Goal: Task Accomplishment & Management: Manage account settings

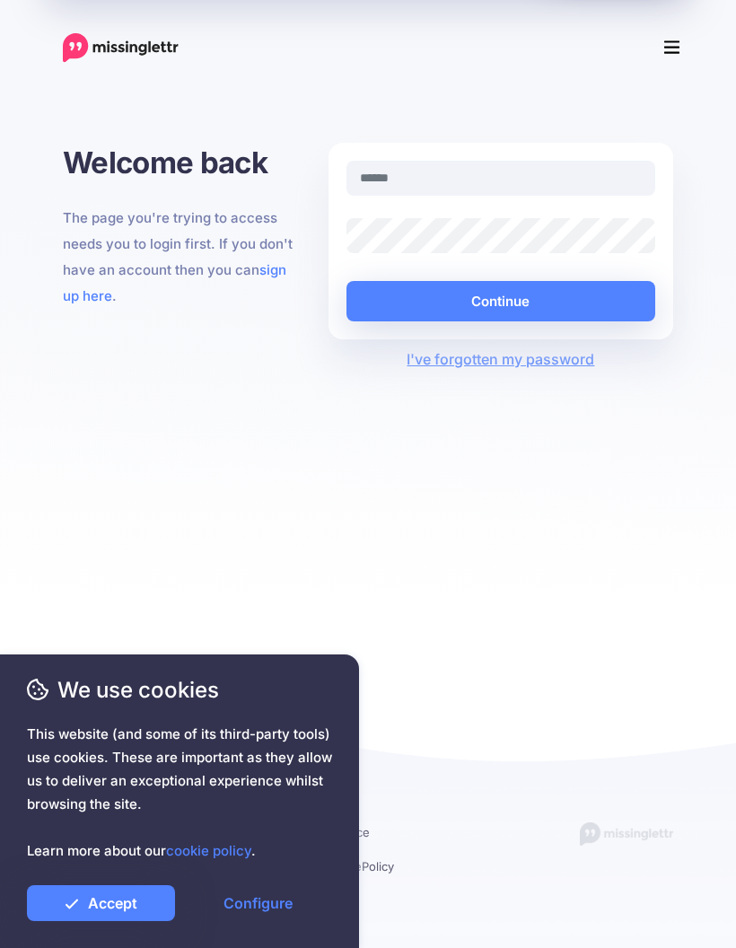
click at [107, 905] on link "Accept" at bounding box center [101, 903] width 148 height 36
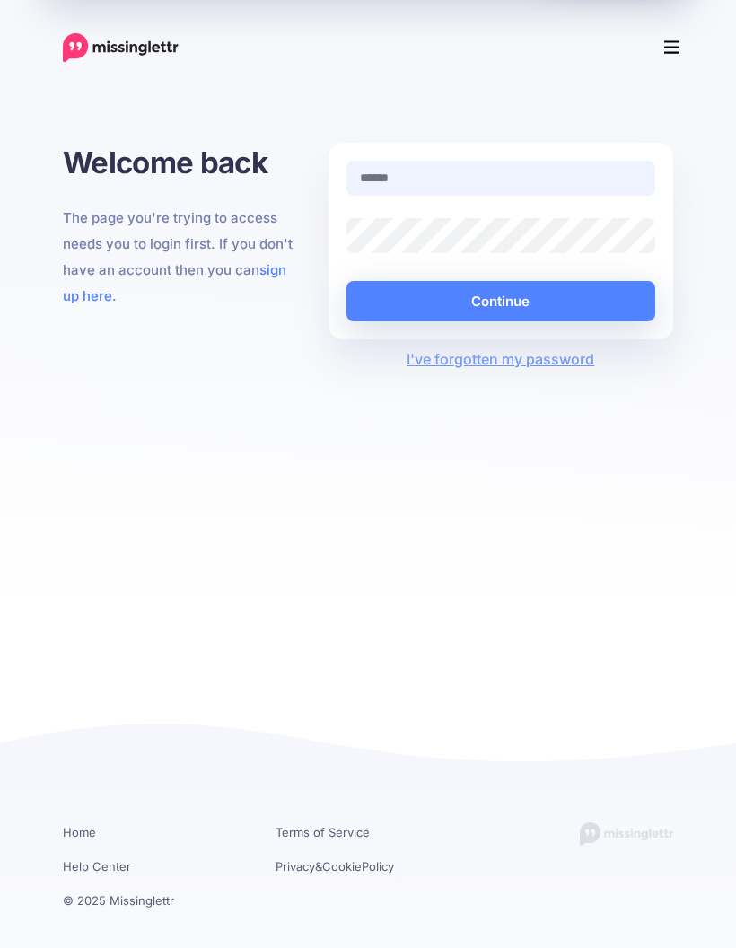
click at [418, 180] on input "text" at bounding box center [501, 178] width 309 height 35
type input "**********"
click at [443, 305] on button "Continue" at bounding box center [501, 301] width 309 height 40
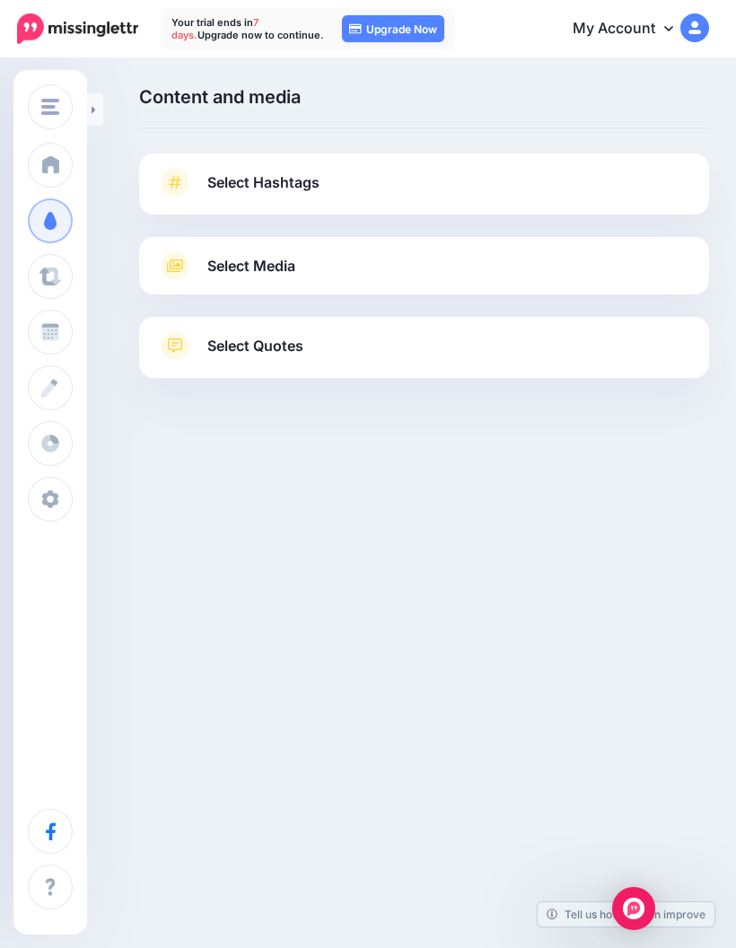
click at [51, 505] on span at bounding box center [50, 499] width 23 height 18
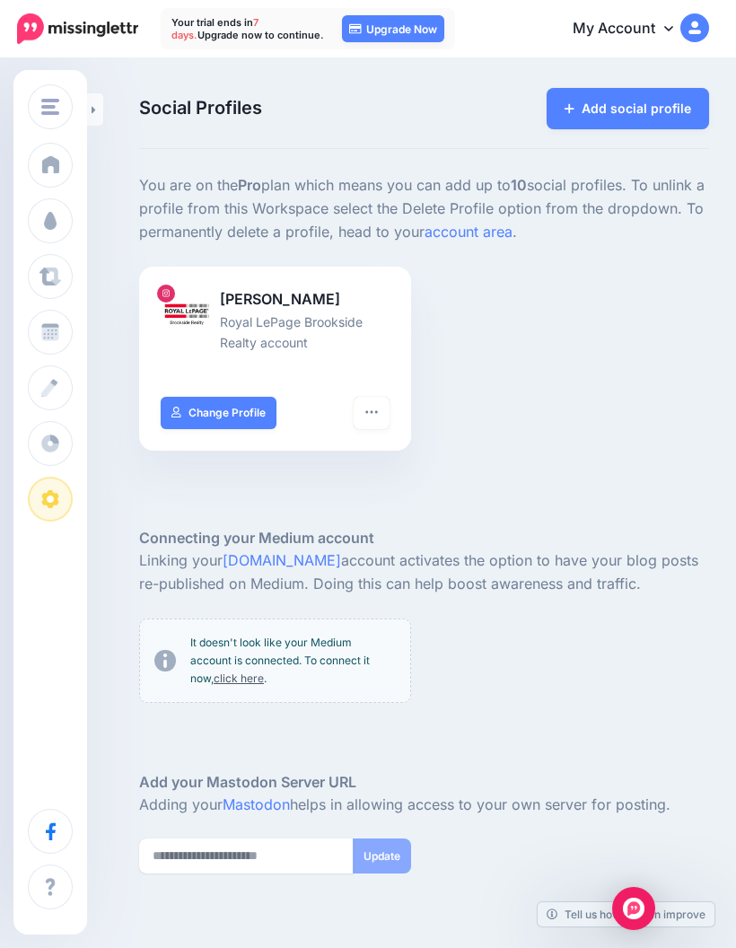
click at [666, 473] on div "James Russell Isherwood Royal LePage Brookside Realty account Turn hashtags off…" at bounding box center [424, 370] width 597 height 206
click at [55, 168] on span at bounding box center [50, 164] width 23 height 18
click at [101, 228] on span "Campaigns" at bounding box center [106, 220] width 70 height 15
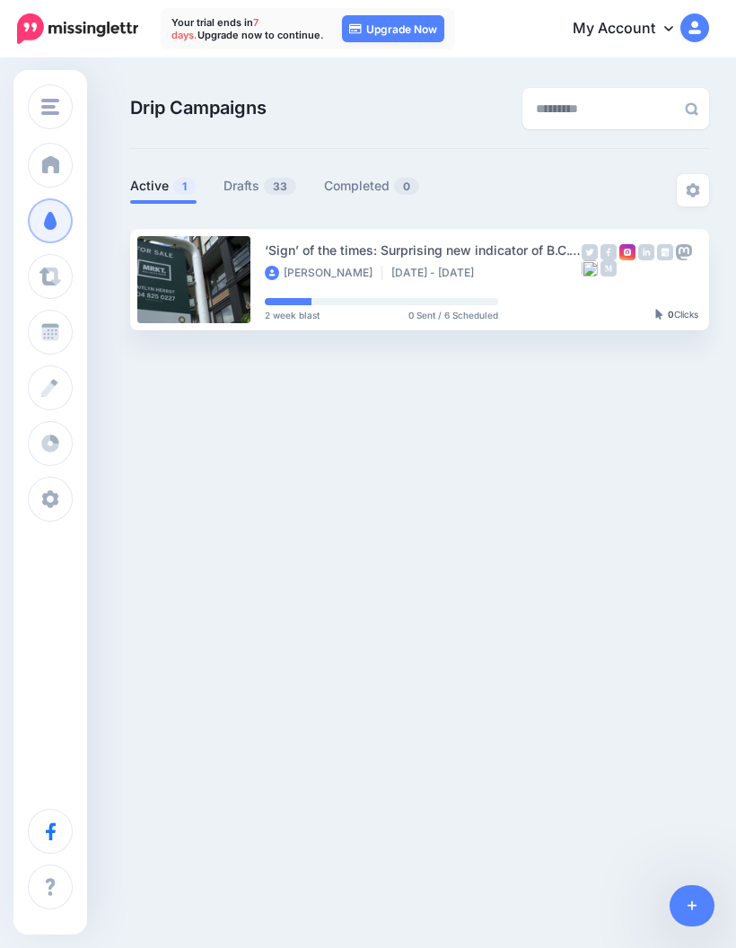
click at [241, 193] on link "Drafts 33" at bounding box center [261, 186] width 74 height 22
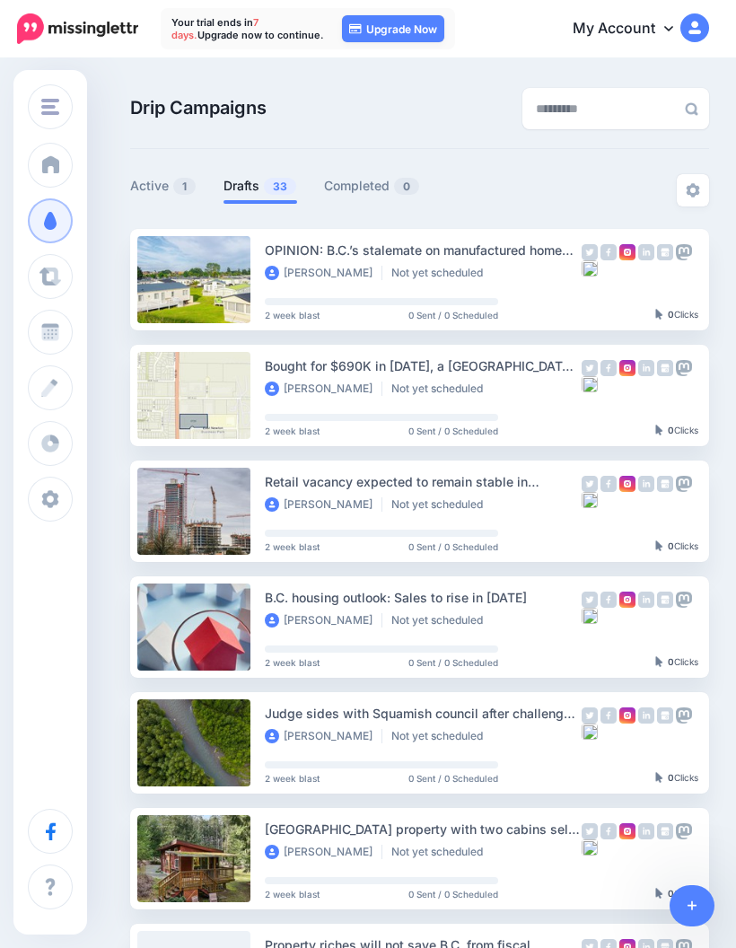
click at [111, 297] on div at bounding box center [116, 279] width 27 height 101
click at [120, 280] on ins at bounding box center [112, 280] width 18 height 18
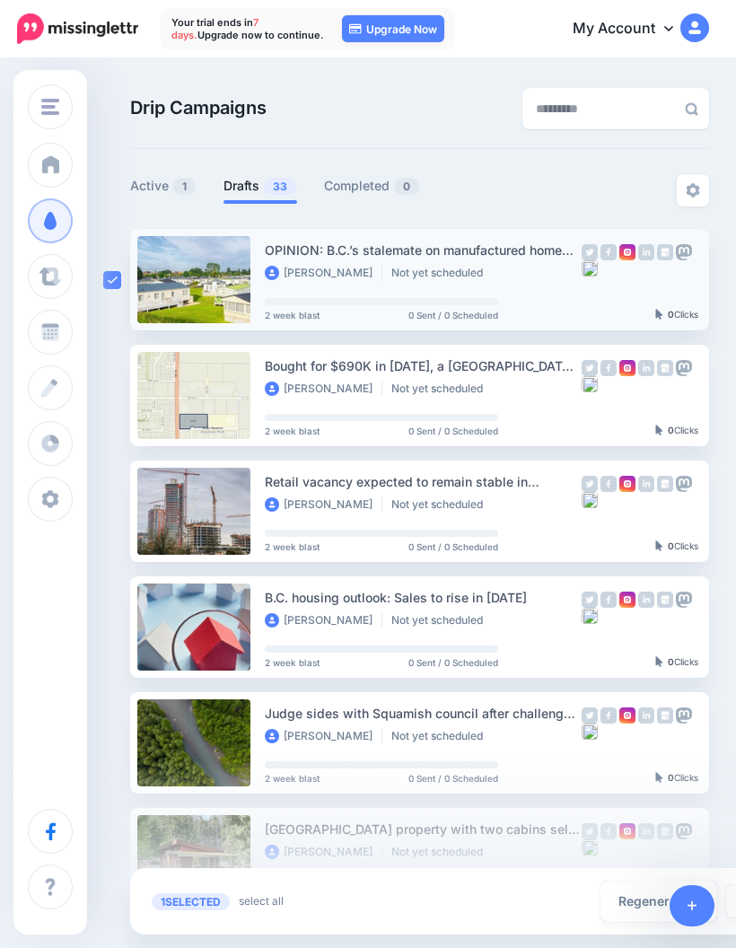
click at [687, 191] on img at bounding box center [693, 190] width 14 height 14
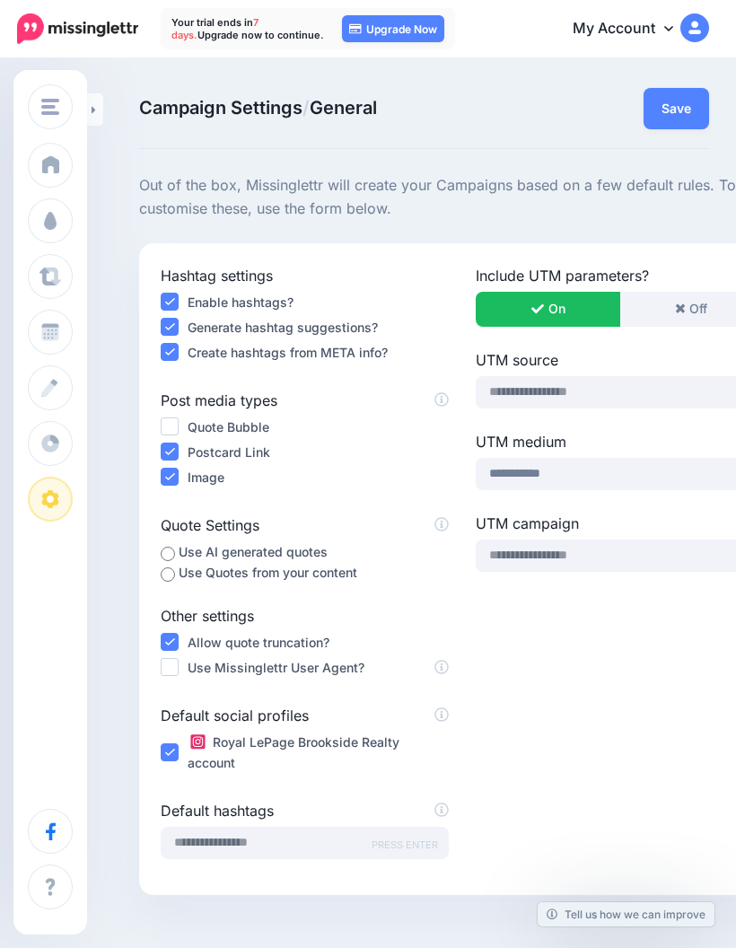
click at [675, 107] on button "Save" at bounding box center [677, 108] width 66 height 41
click at [675, 125] on button "Done!" at bounding box center [663, 108] width 92 height 41
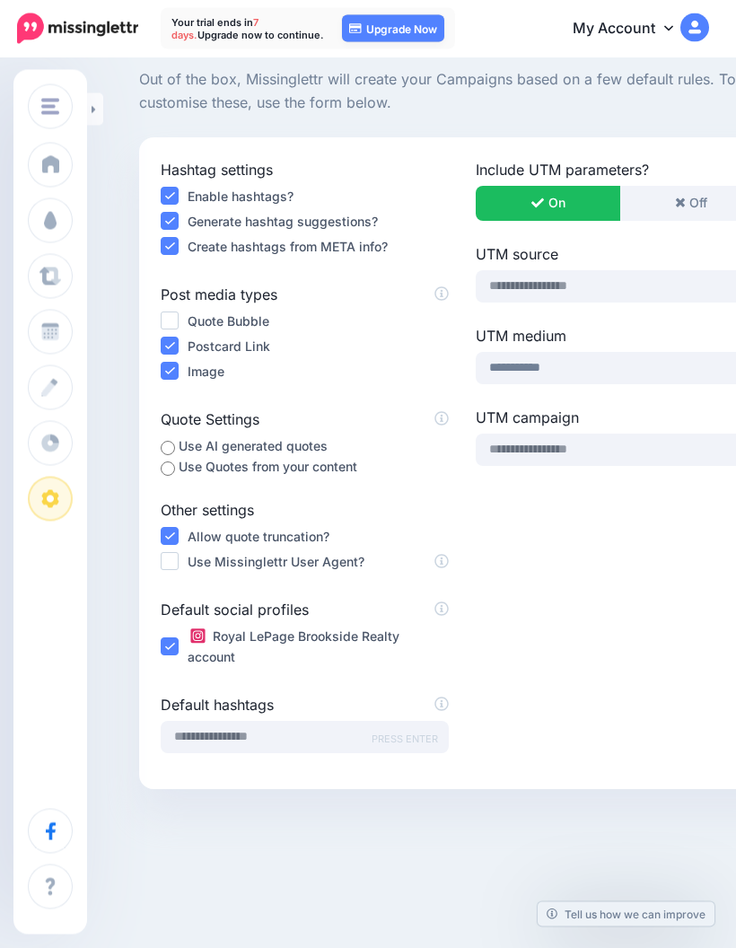
scroll to position [107, 0]
click at [49, 437] on span at bounding box center [50, 443] width 23 height 18
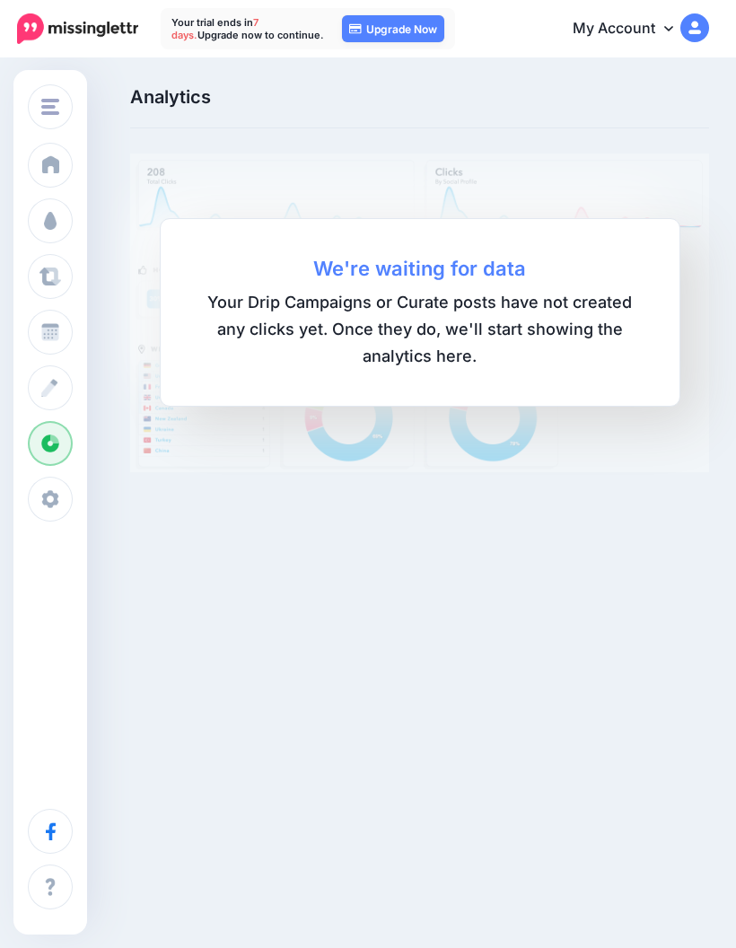
click at [47, 331] on span at bounding box center [50, 332] width 23 height 18
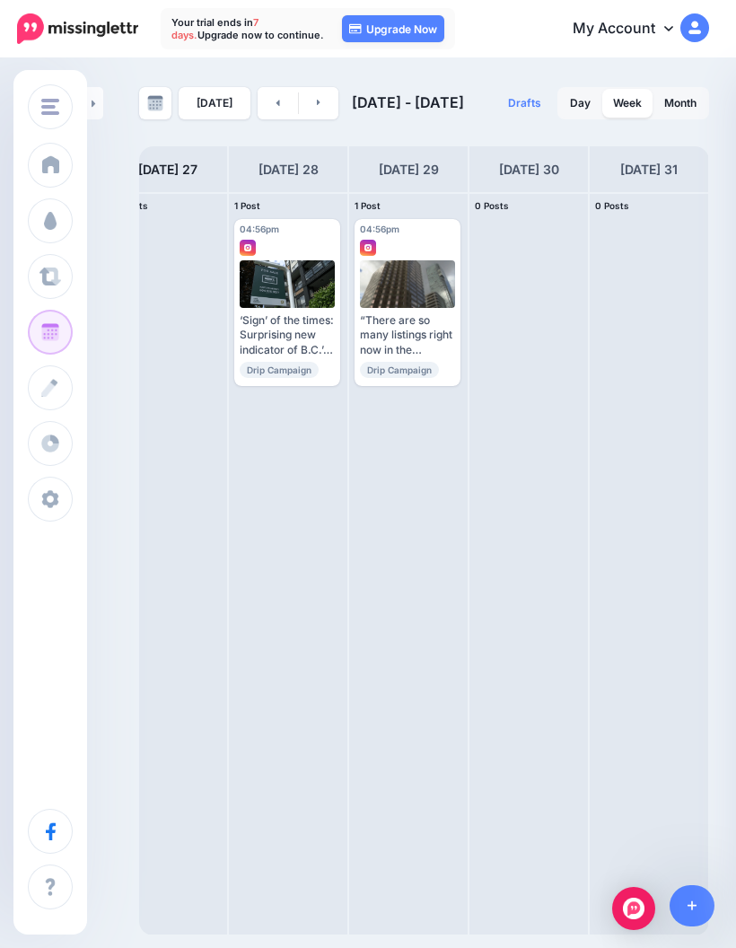
scroll to position [0, 272]
click at [0, 0] on span "Post" at bounding box center [0, 0] width 0 height 0
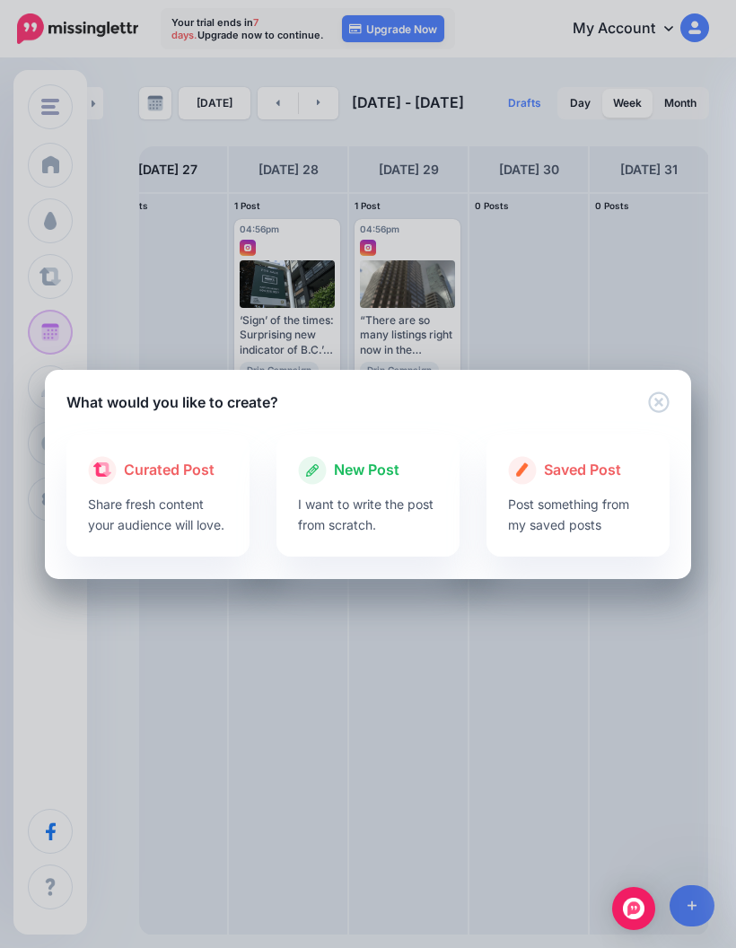
click at [132, 529] on p "Share fresh content your audience will love." at bounding box center [158, 514] width 140 height 41
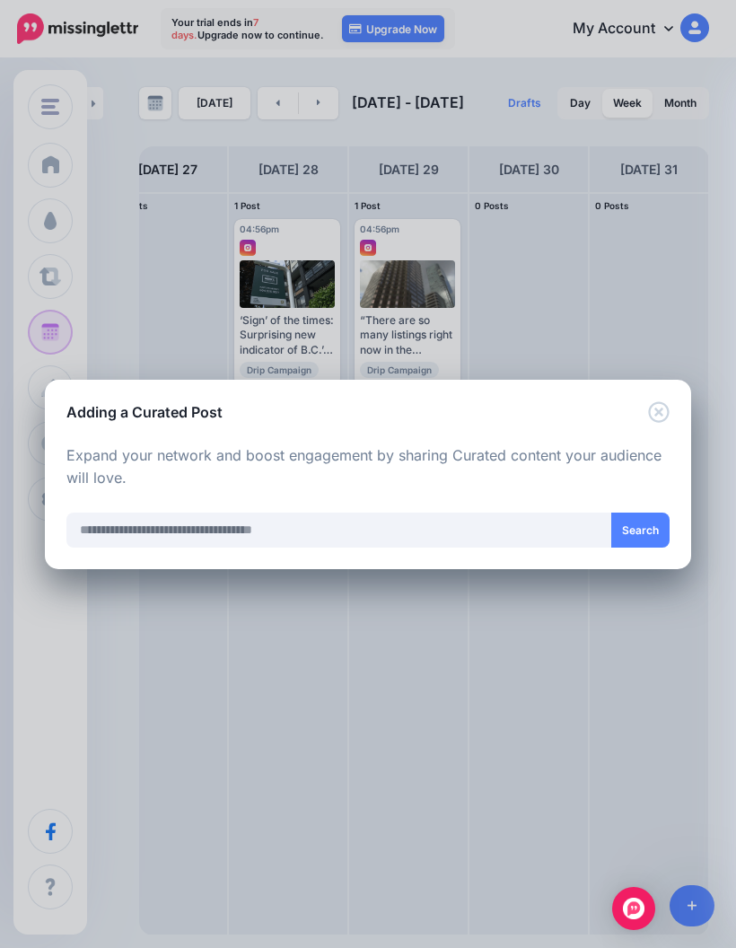
click at [652, 417] on icon "Close" at bounding box center [658, 411] width 21 height 21
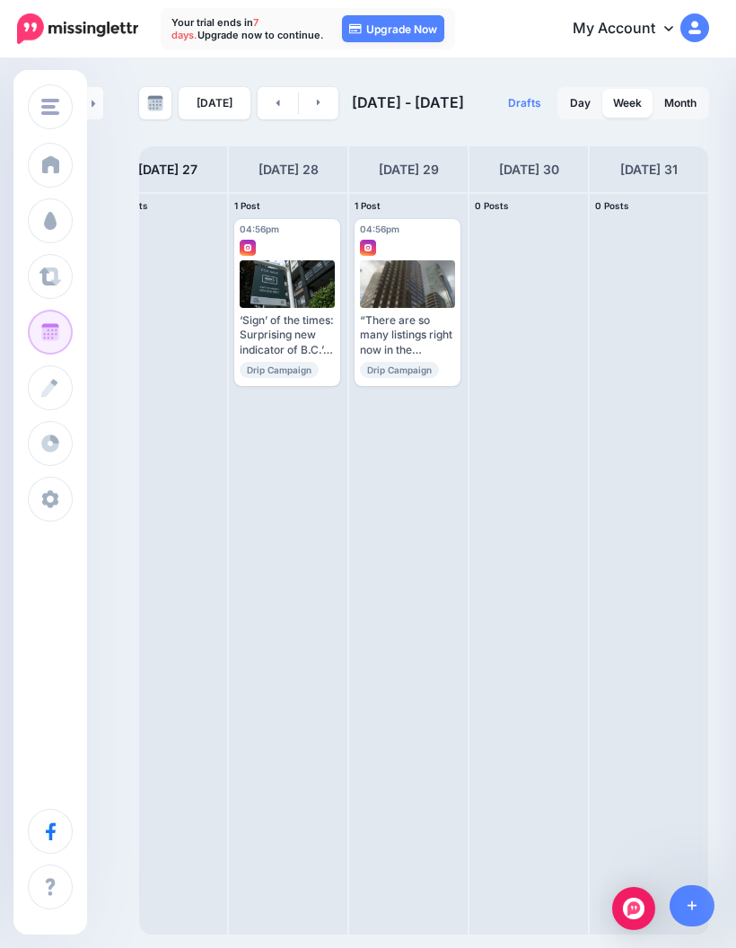
click at [54, 275] on span at bounding box center [50, 277] width 23 height 18
click at [57, 225] on span at bounding box center [50, 221] width 23 height 18
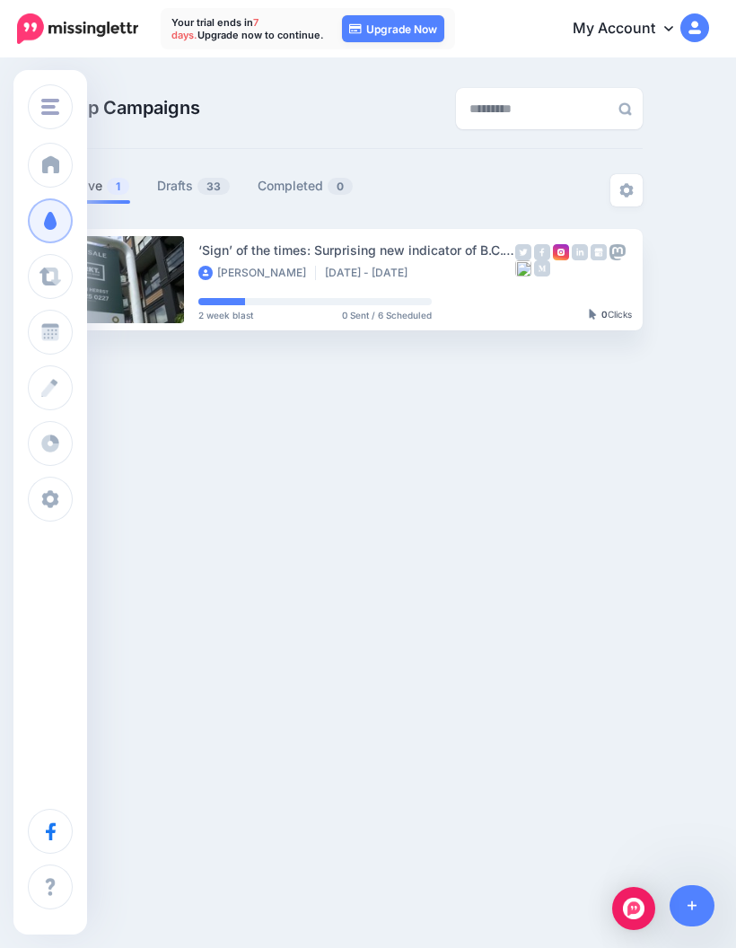
scroll to position [0, 144]
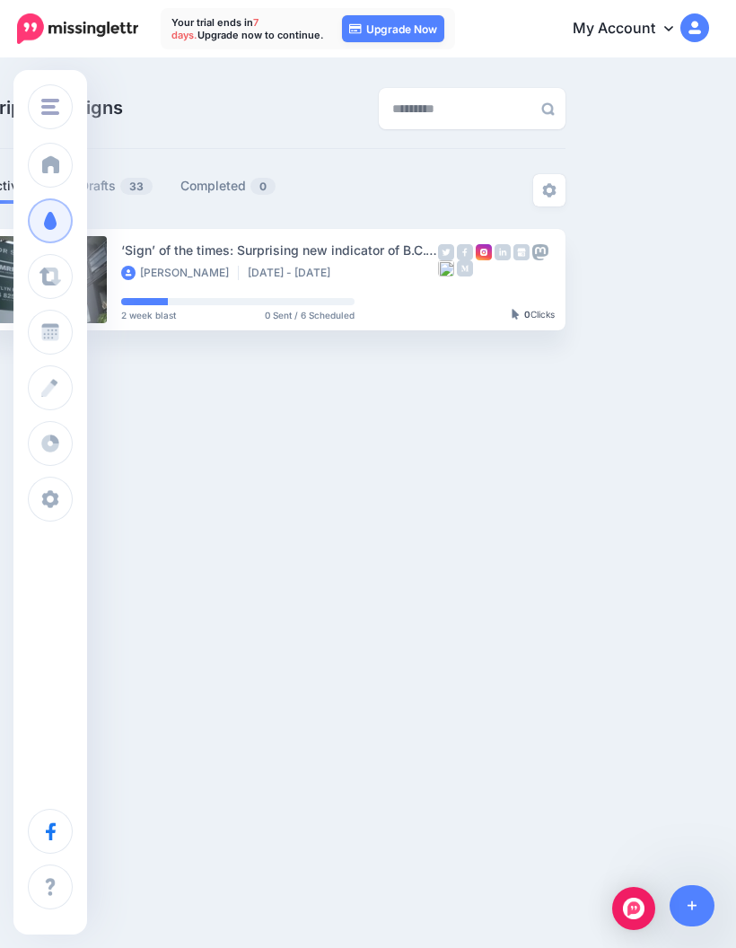
click at [615, 276] on link "View Campaign" at bounding box center [637, 280] width 118 height 32
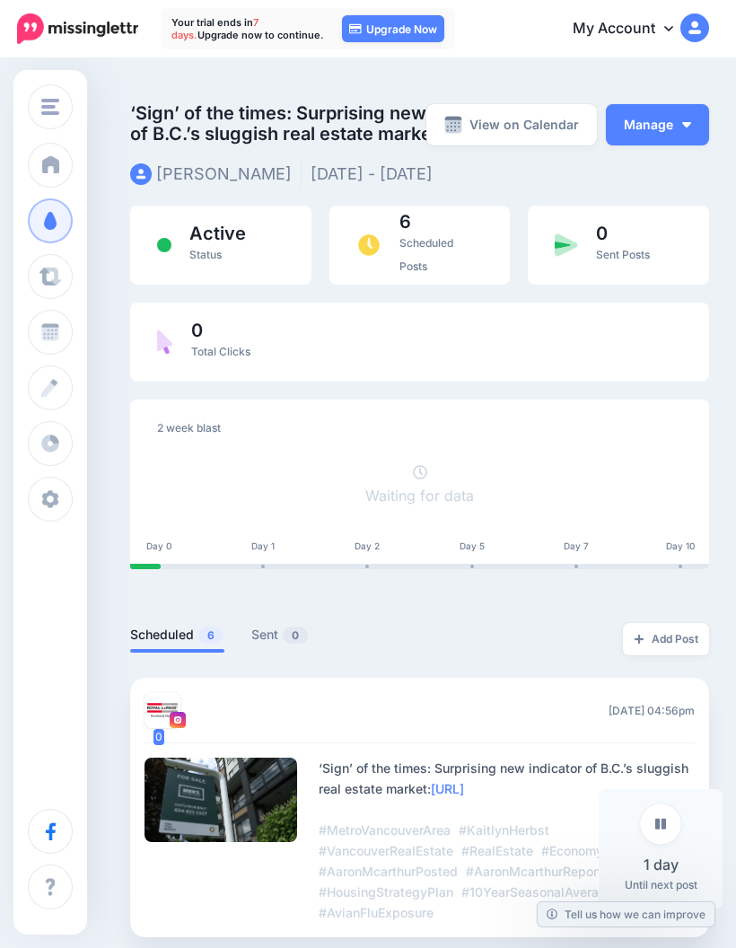
click at [654, 144] on button "Manage" at bounding box center [657, 124] width 103 height 41
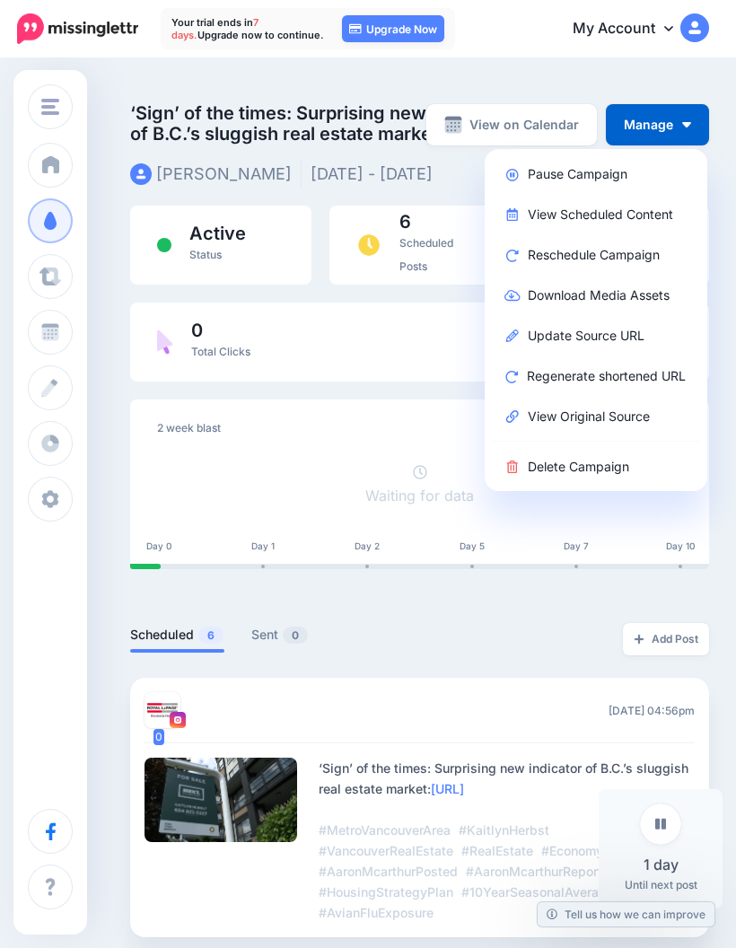
scroll to position [4, 0]
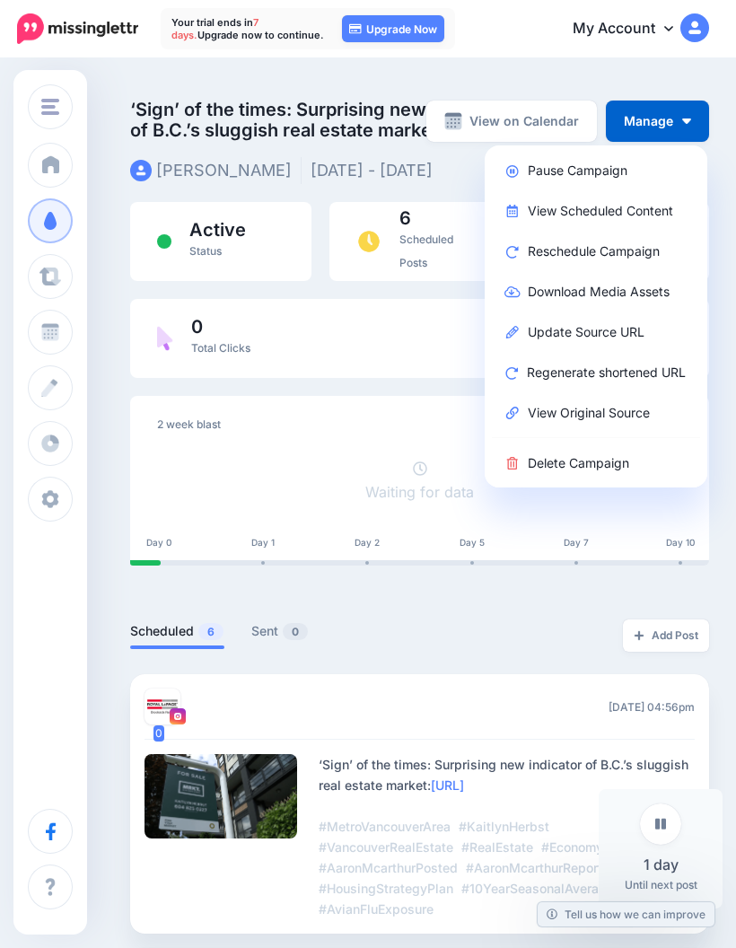
click at [664, 219] on link "View Scheduled Content" at bounding box center [595, 210] width 208 height 35
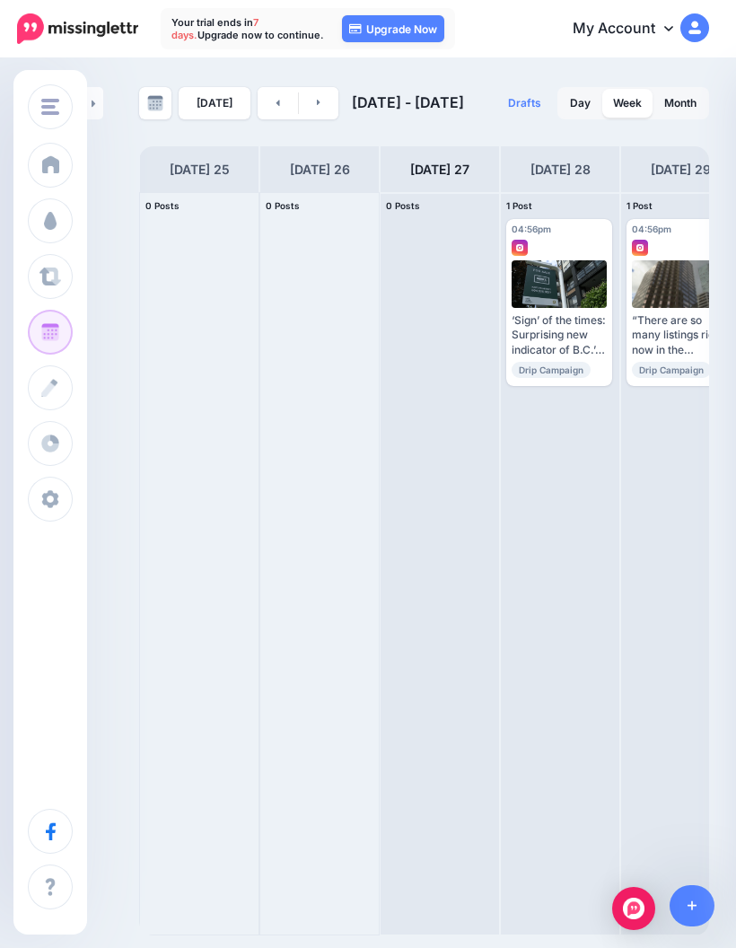
click at [37, 80] on div "Brookside Realty Brookside Realty Add Workspace Dashboard Campaigns Curate Sche…" at bounding box center [50, 502] width 74 height 864
click at [118, 220] on span "Campaigns" at bounding box center [106, 220] width 70 height 15
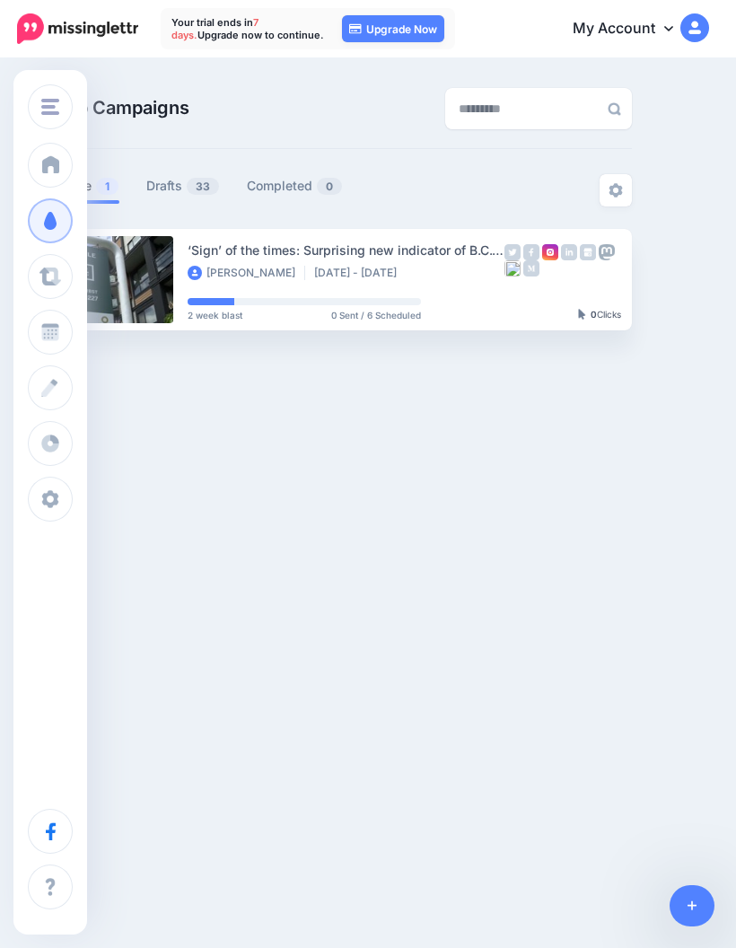
scroll to position [0, 144]
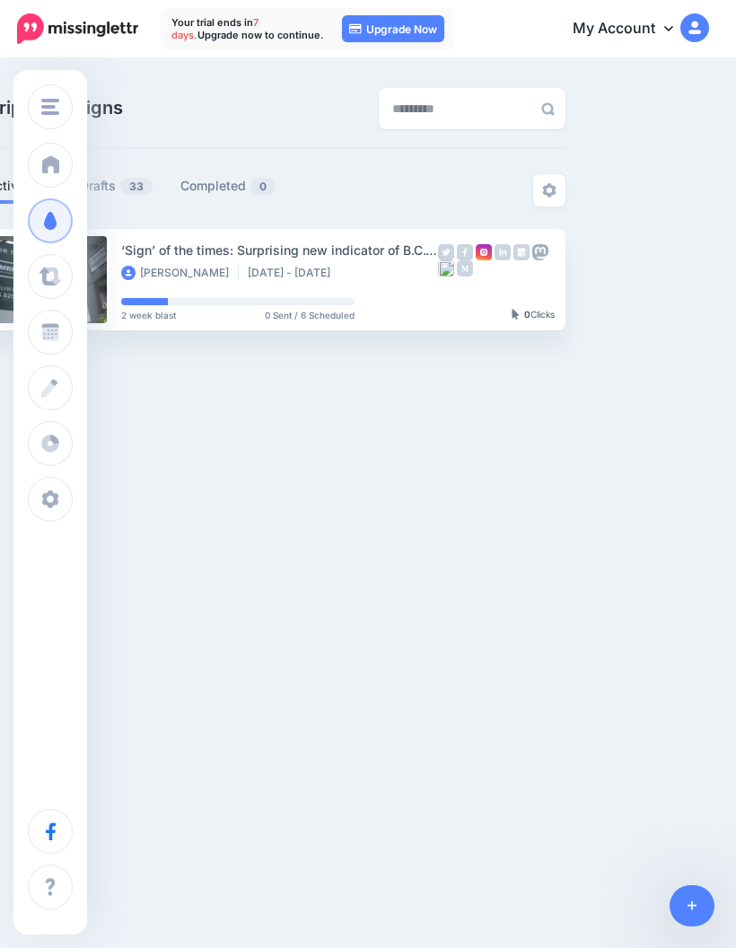
click at [675, 273] on img at bounding box center [680, 280] width 14 height 14
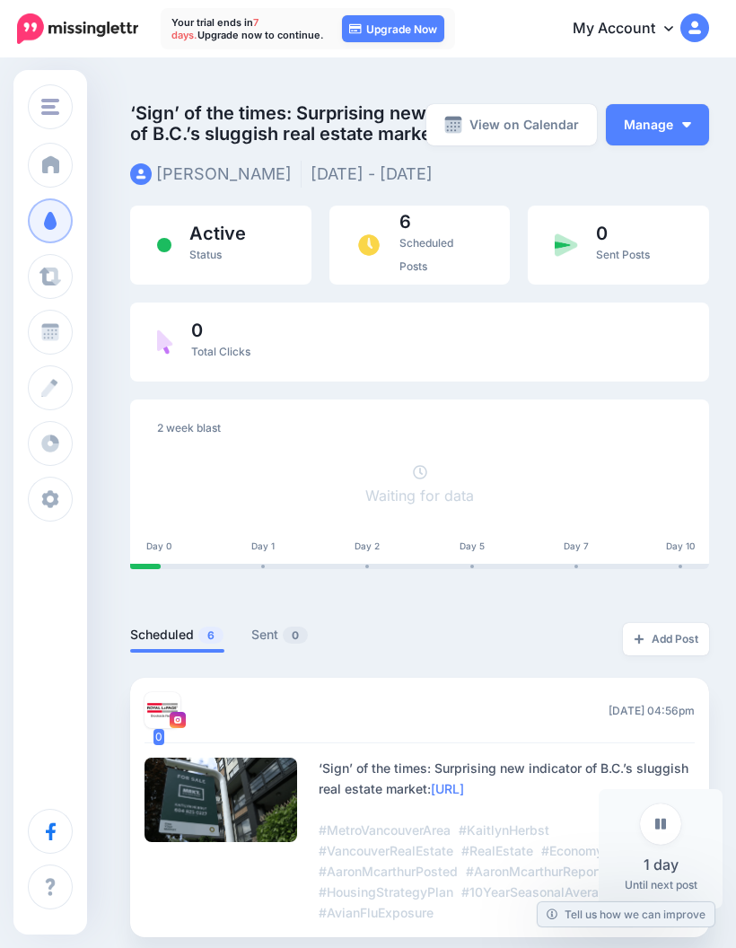
click at [652, 143] on button "Manage" at bounding box center [657, 124] width 103 height 41
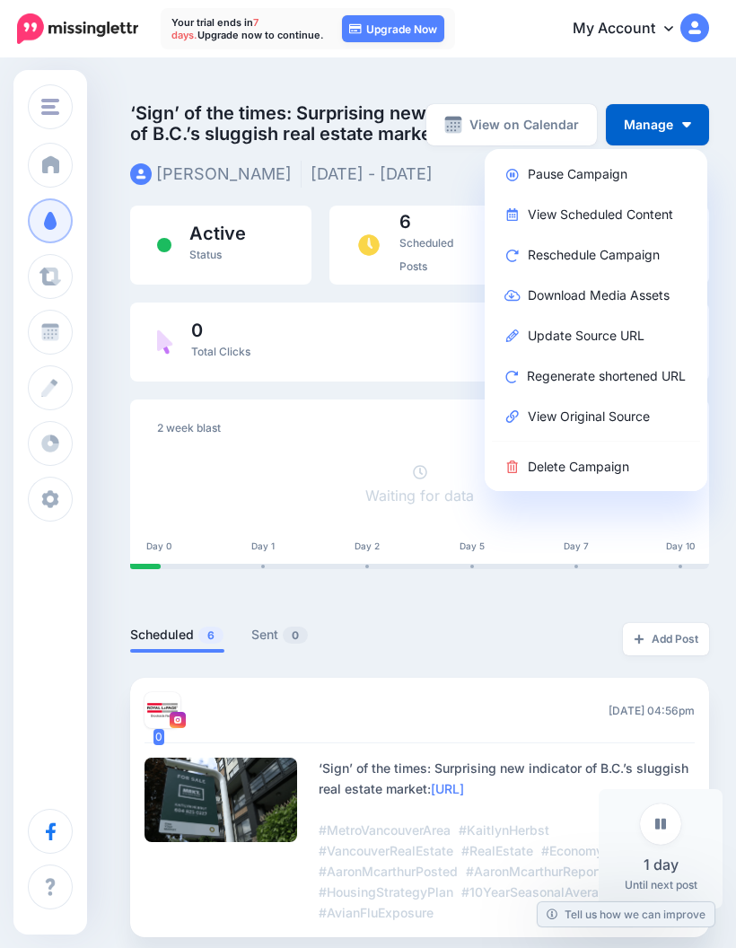
click at [635, 268] on link "Reschedule Campaign" at bounding box center [595, 254] width 208 height 35
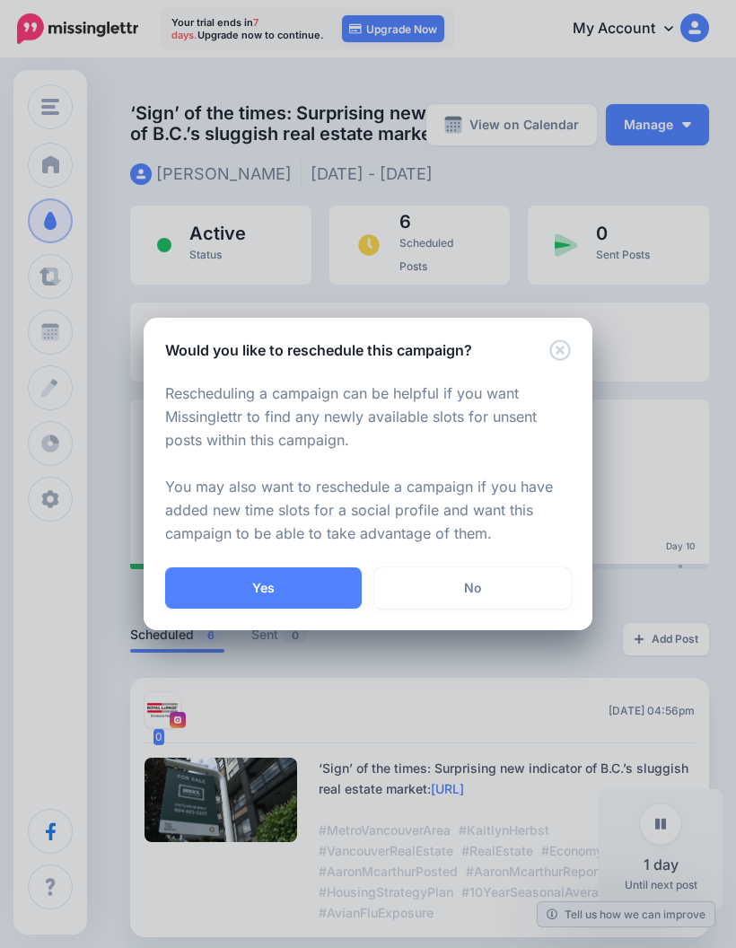
click at [295, 590] on button "Yes" at bounding box center [263, 587] width 197 height 41
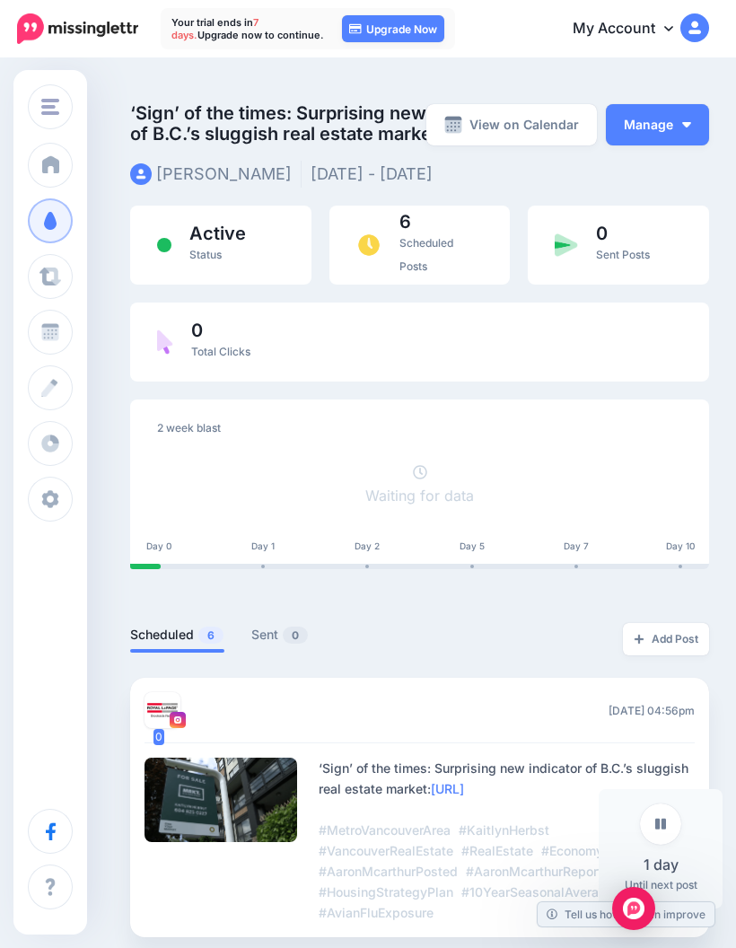
click at [659, 125] on button "Manage" at bounding box center [657, 124] width 103 height 41
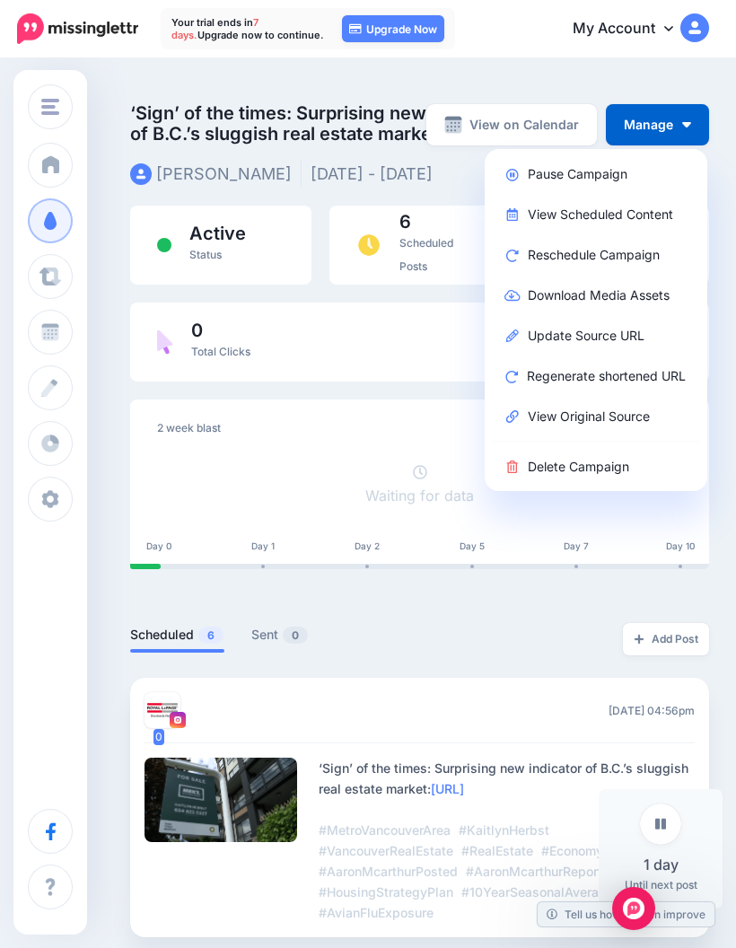
click at [50, 172] on span at bounding box center [50, 164] width 23 height 18
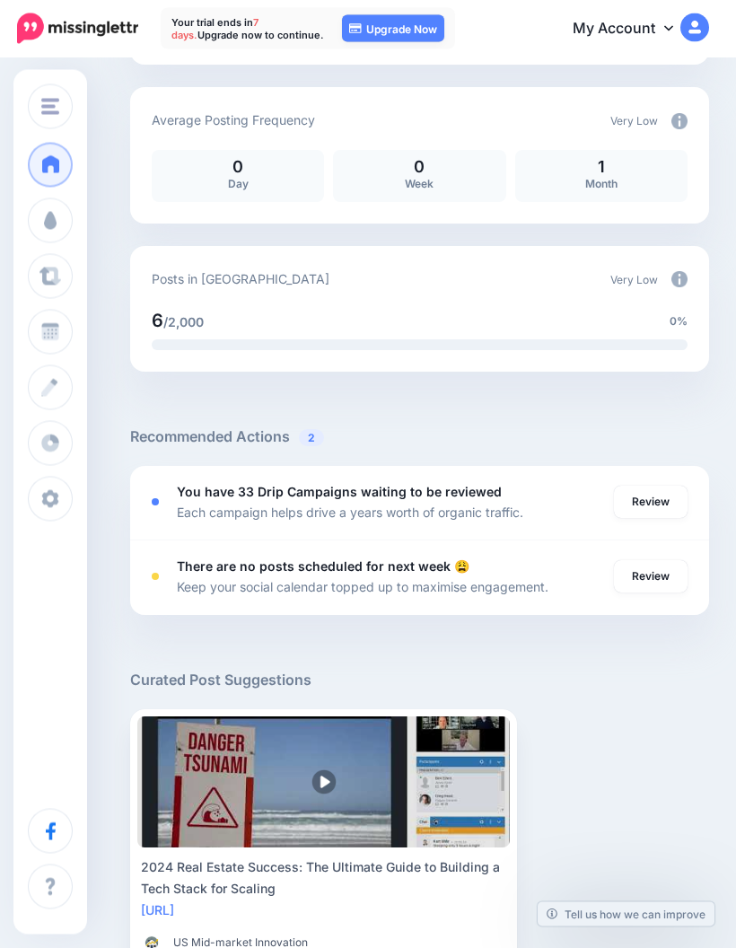
scroll to position [754, 0]
click at [648, 502] on link "Review" at bounding box center [651, 502] width 74 height 32
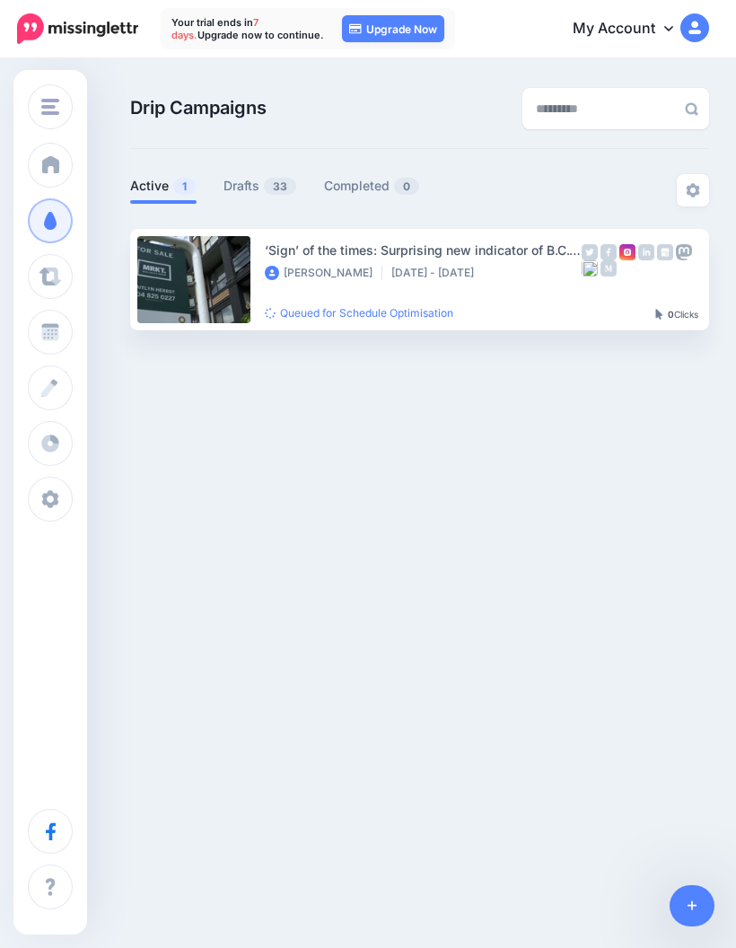
click at [259, 180] on link "Drafts 33" at bounding box center [261, 186] width 74 height 22
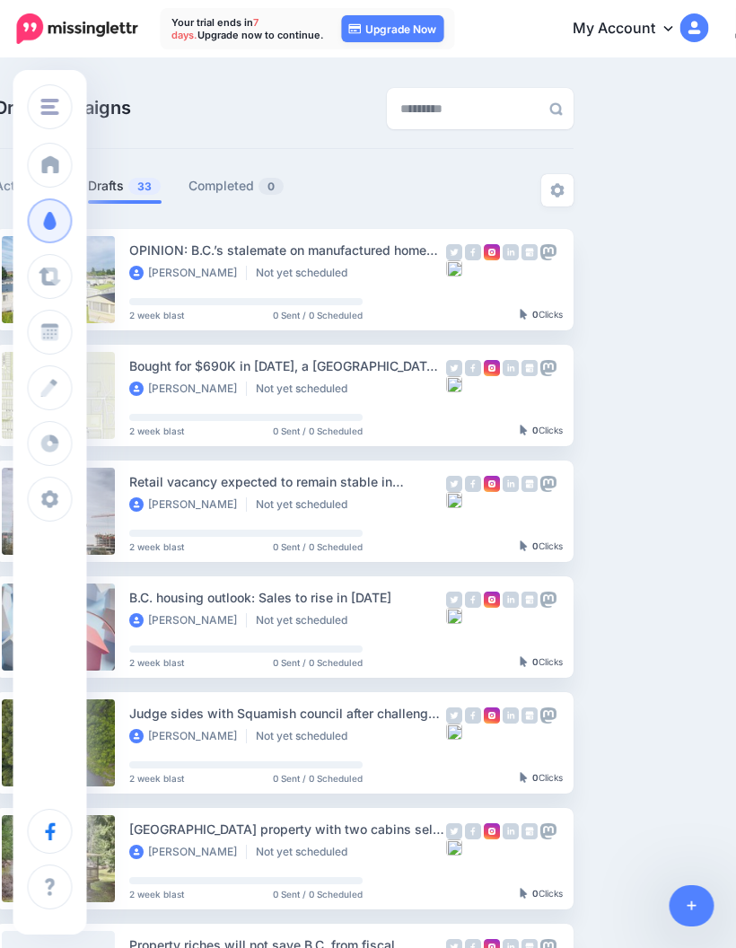
scroll to position [0, 148]
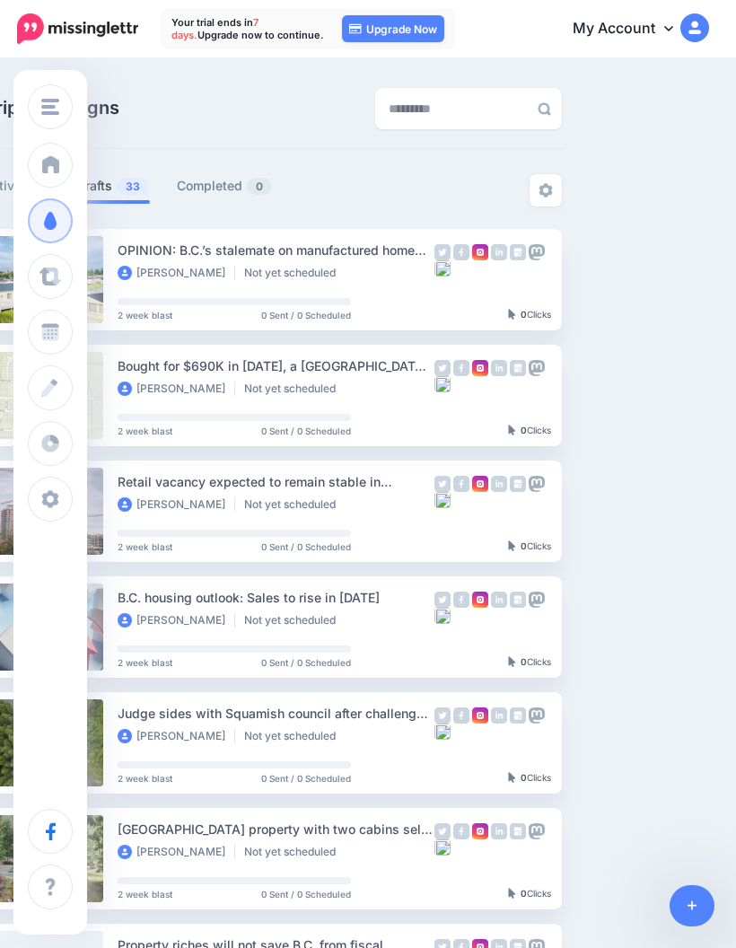
click at [645, 289] on link "Setup Campaign" at bounding box center [636, 280] width 122 height 32
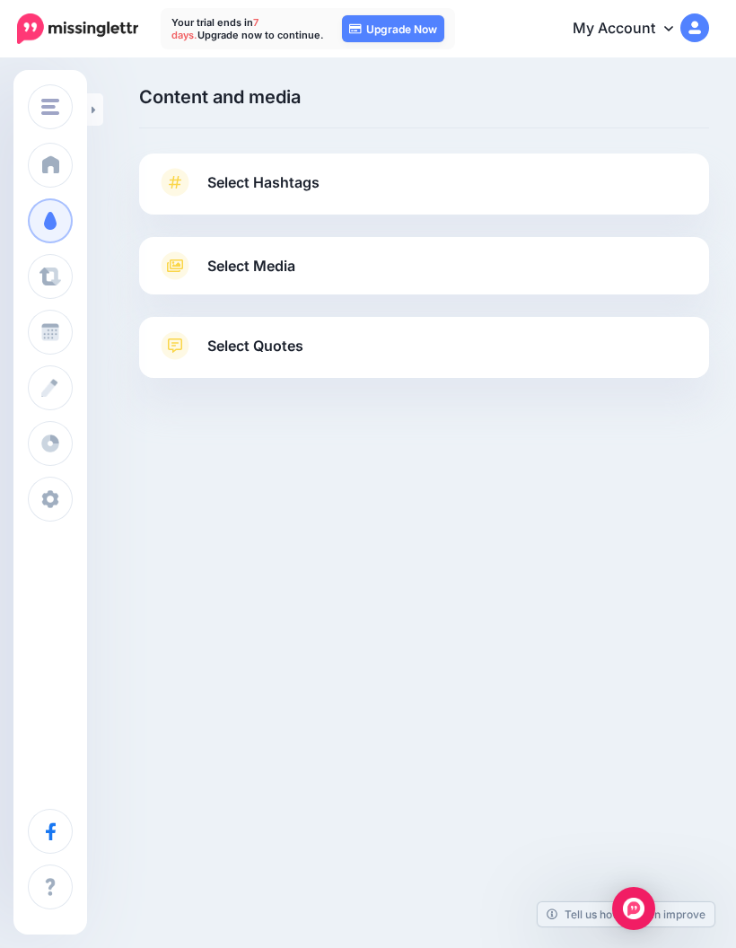
click at [244, 176] on span "Select Hashtags" at bounding box center [263, 183] width 112 height 24
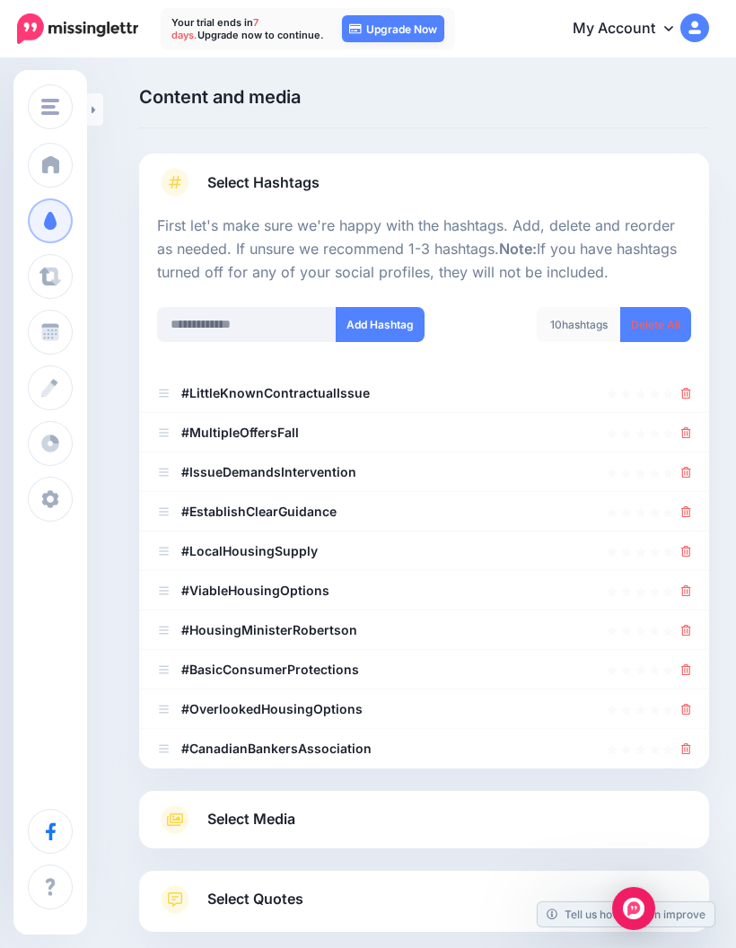
click at [244, 178] on span "Select Hashtags" at bounding box center [263, 183] width 112 height 24
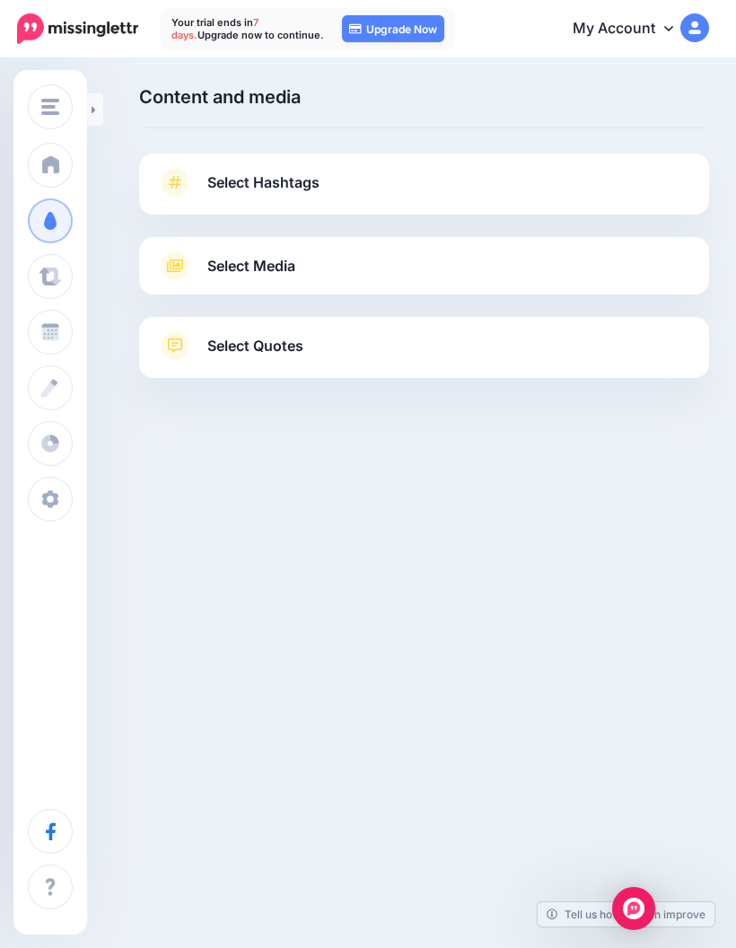
click at [263, 267] on span "Select Media" at bounding box center [251, 266] width 88 height 24
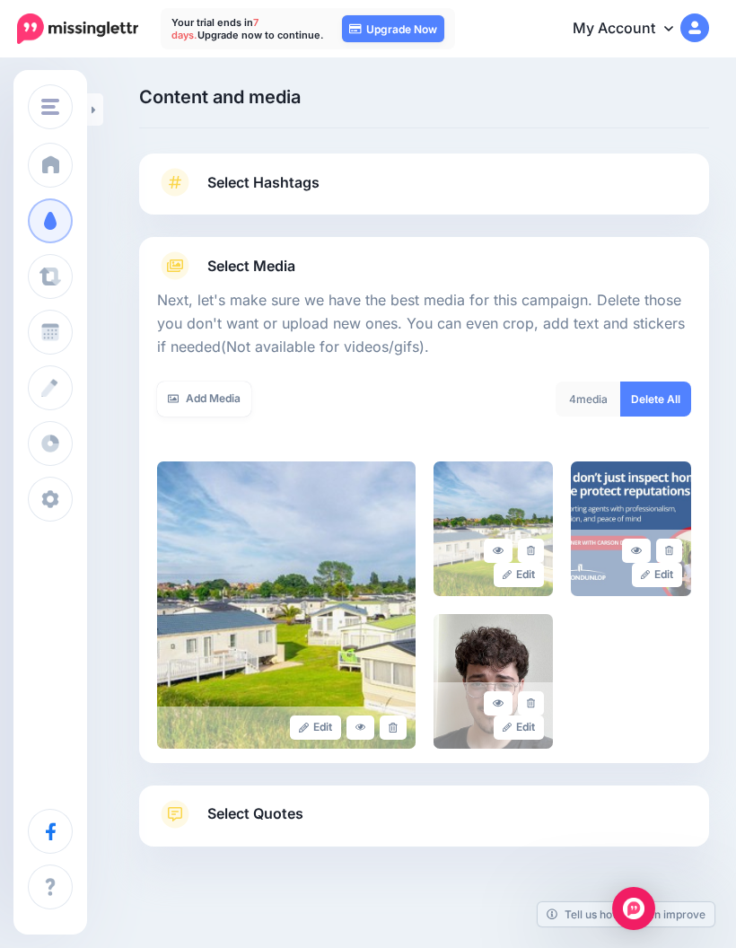
click at [241, 258] on span "Select Media" at bounding box center [251, 266] width 88 height 24
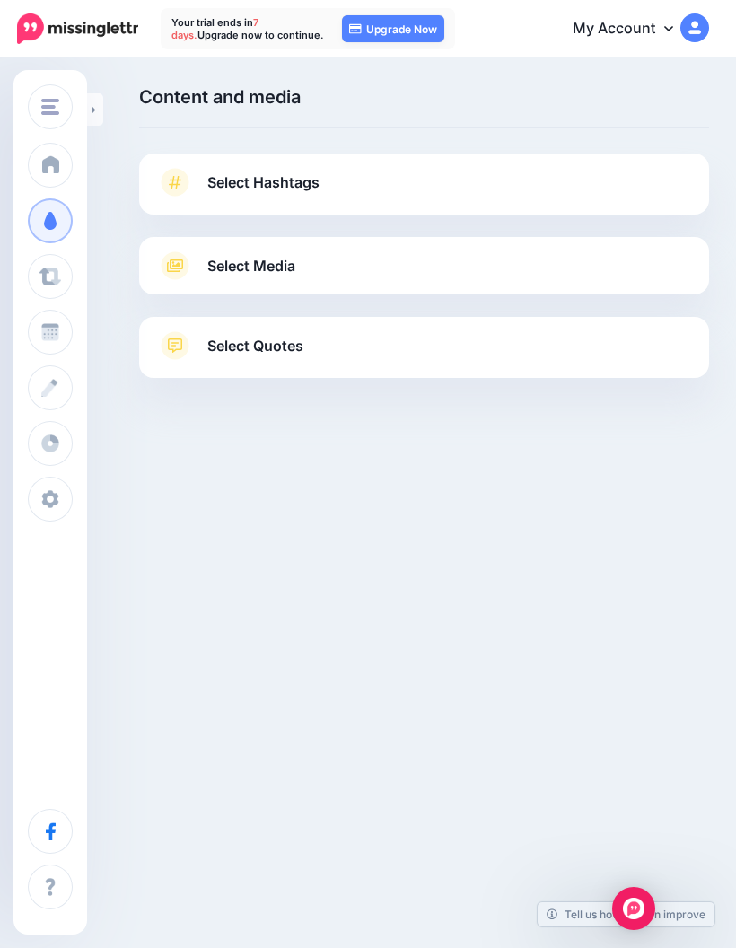
click at [257, 359] on link "Select Quotes" at bounding box center [424, 354] width 534 height 47
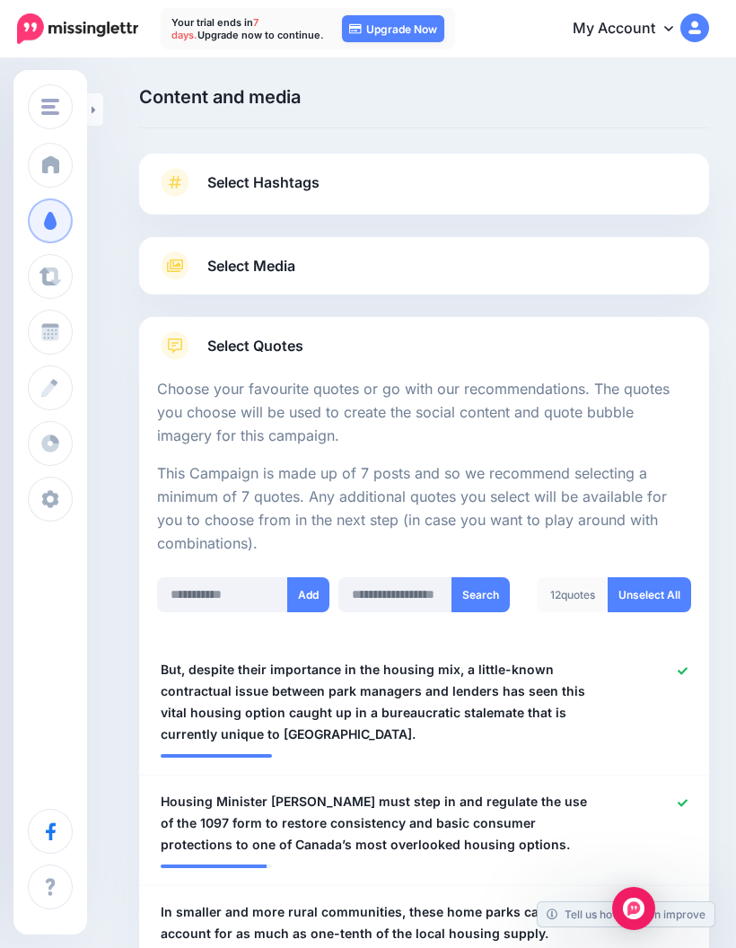
click at [247, 351] on span "Select Quotes" at bounding box center [255, 346] width 96 height 24
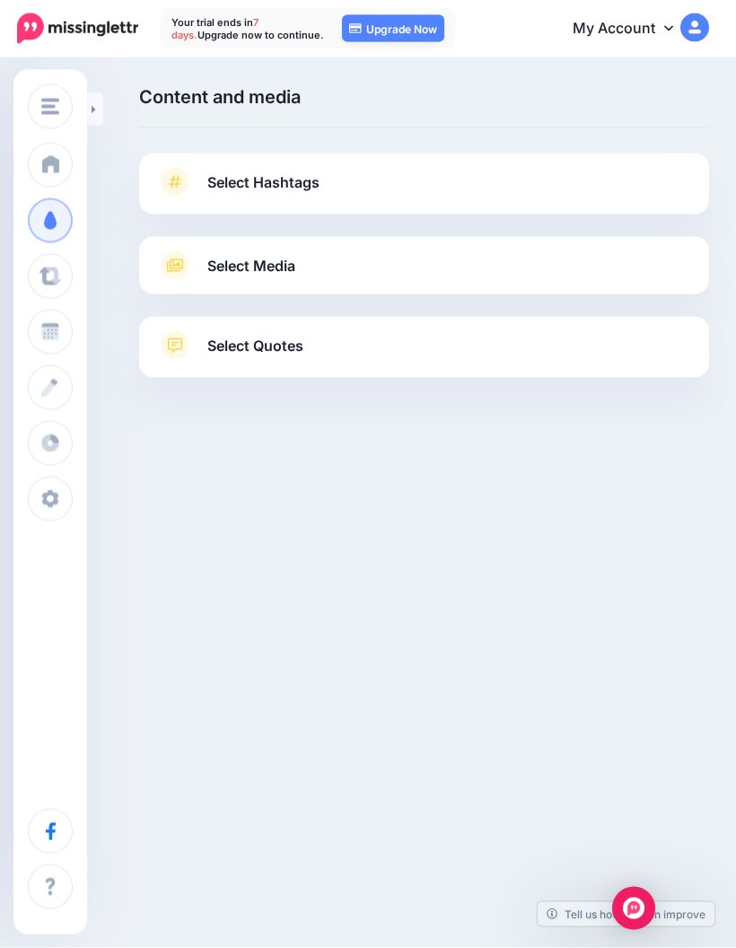
scroll to position [72, 0]
click at [54, 286] on link "Curate" at bounding box center [50, 276] width 45 height 45
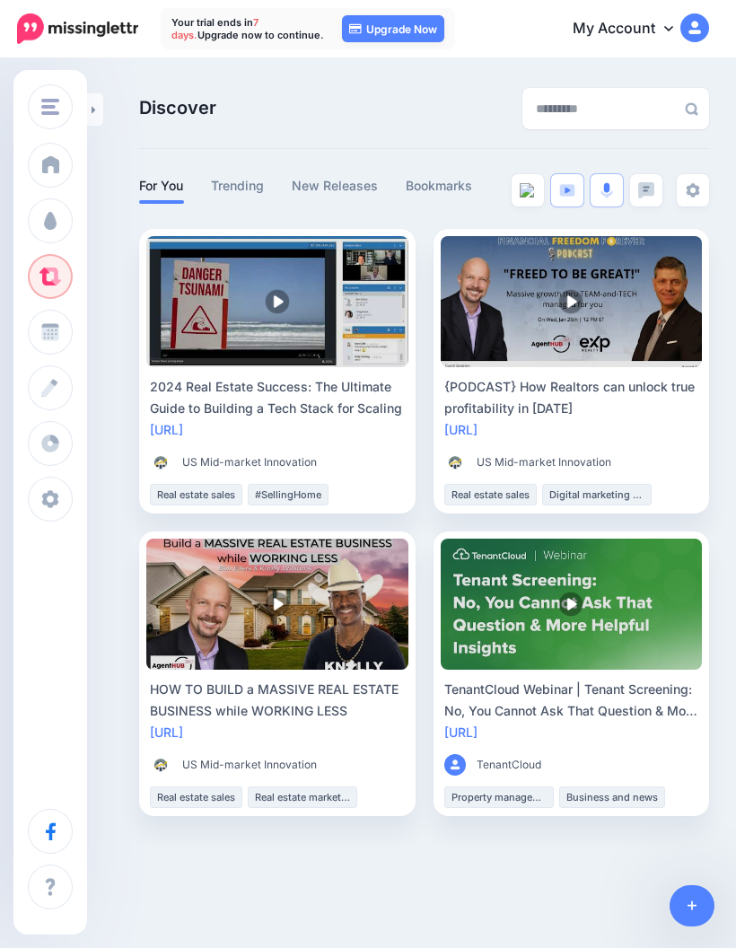
click at [724, 509] on div "Discover Find engaging content to share with your audience For You Trending New…" at bounding box center [368, 451] width 736 height 783
click at [340, 179] on link "New Releases" at bounding box center [335, 186] width 87 height 22
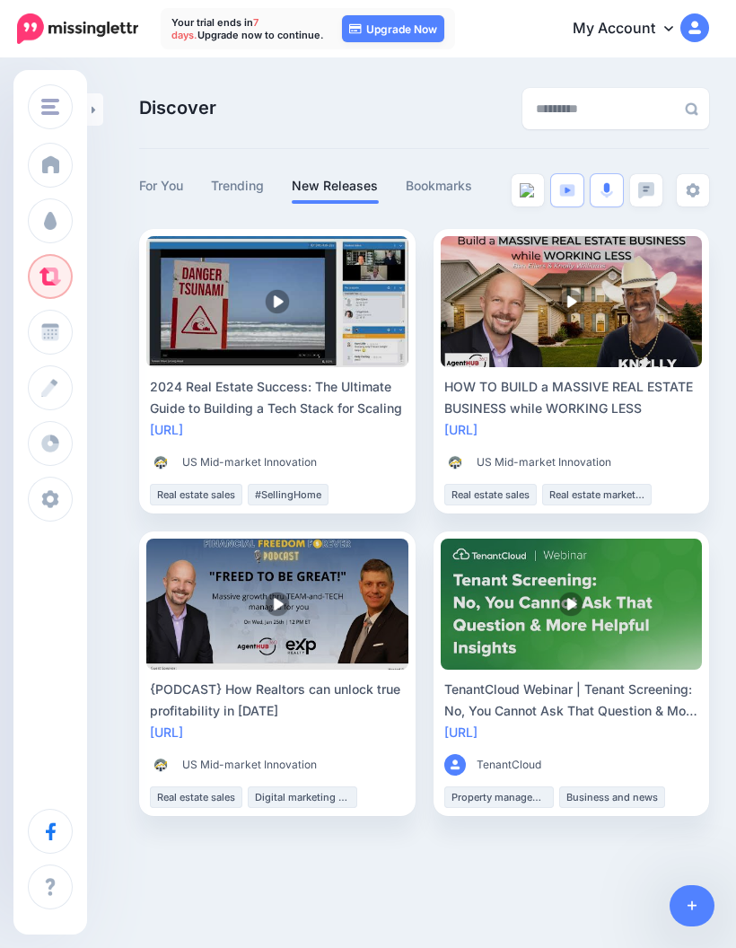
click at [53, 228] on span at bounding box center [50, 221] width 23 height 18
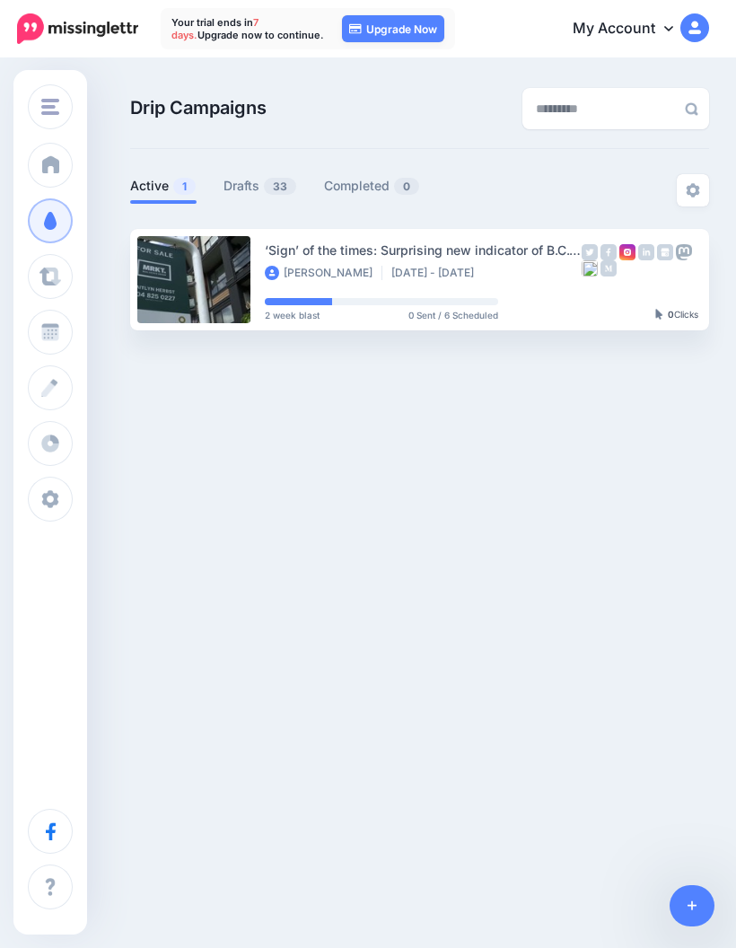
click at [263, 189] on link "Drafts 33" at bounding box center [261, 186] width 74 height 22
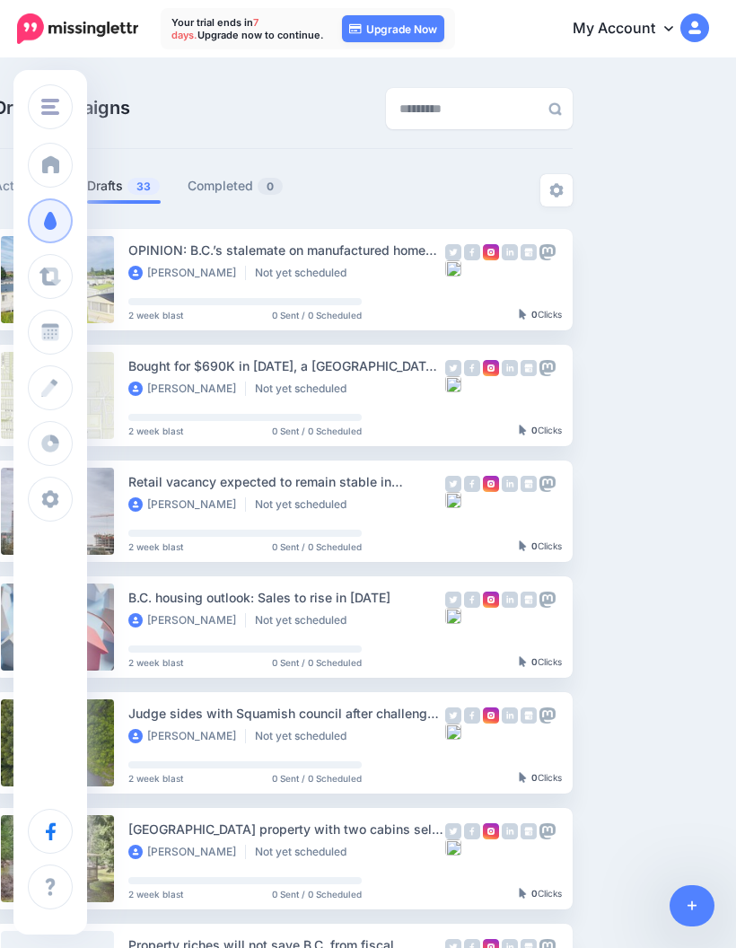
scroll to position [0, 148]
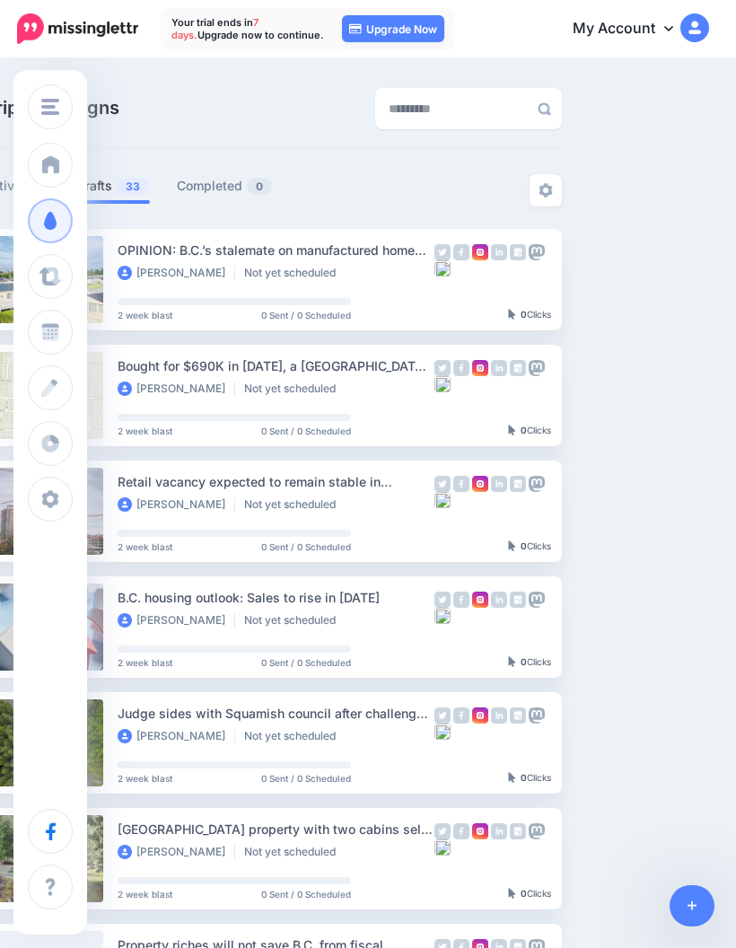
click at [714, 272] on button "button" at bounding box center [720, 280] width 32 height 32
click at [626, 326] on link "Review Campaign" at bounding box center [623, 324] width 209 height 35
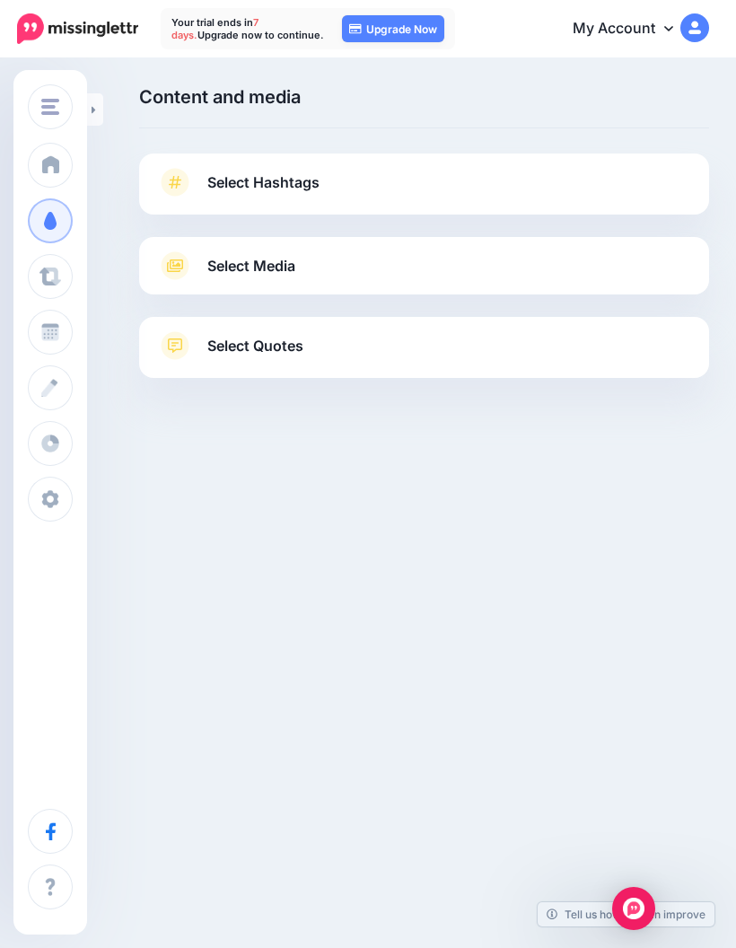
click at [57, 500] on span at bounding box center [50, 499] width 23 height 18
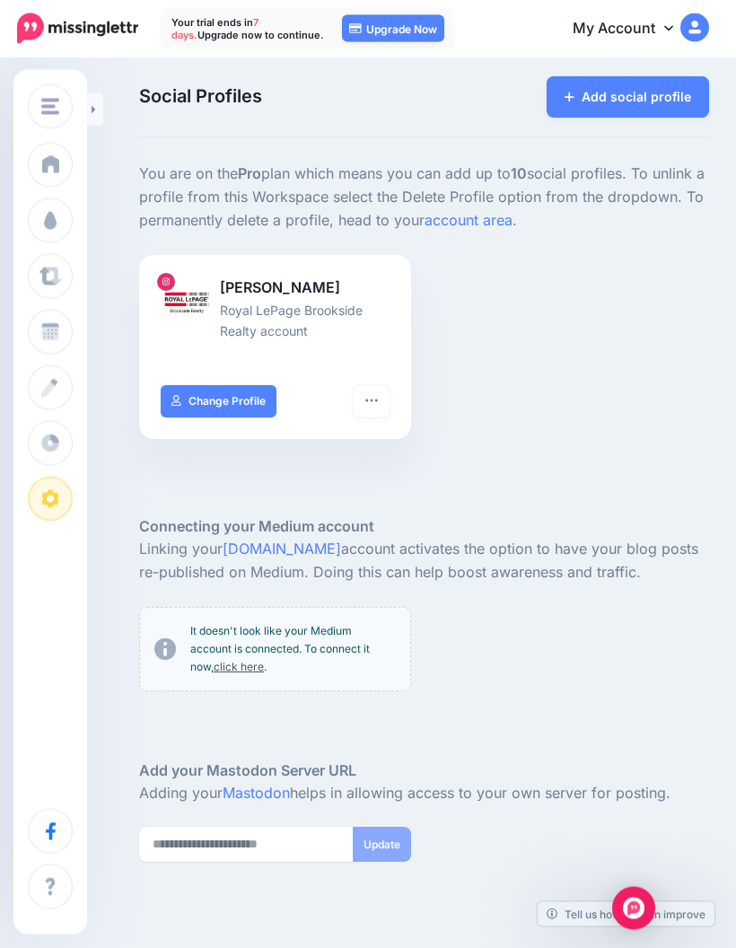
scroll to position [10, 0]
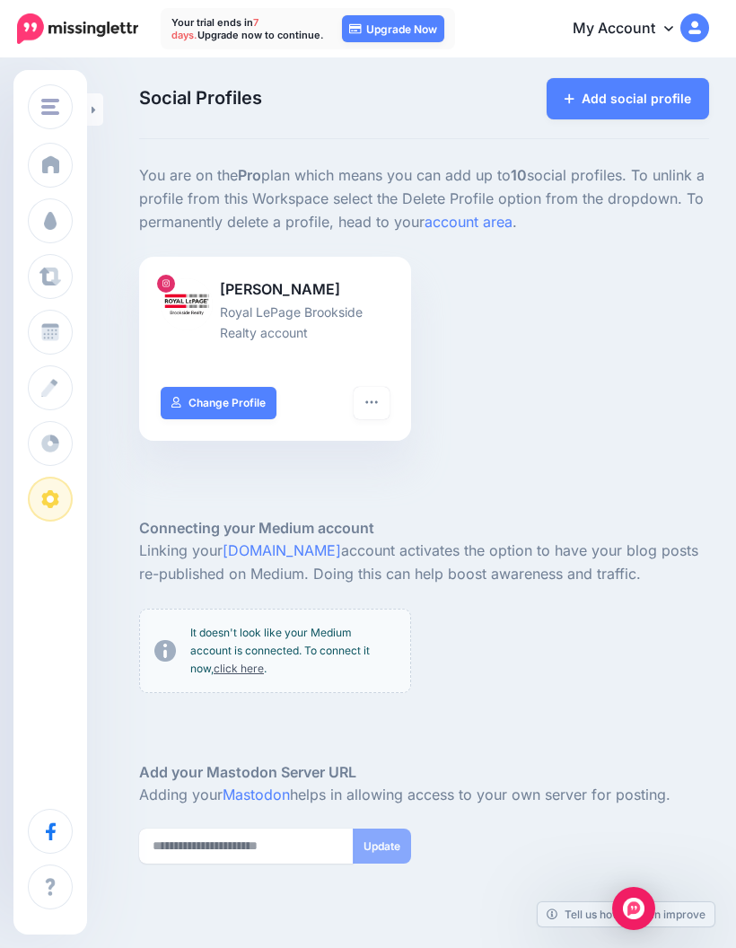
click at [54, 114] on img "button" at bounding box center [50, 107] width 18 height 16
click at [665, 463] on div "James Russell Isherwood Royal LePage Brookside Realty account Turn hashtags off…" at bounding box center [424, 360] width 597 height 206
click at [49, 228] on span at bounding box center [50, 221] width 23 height 18
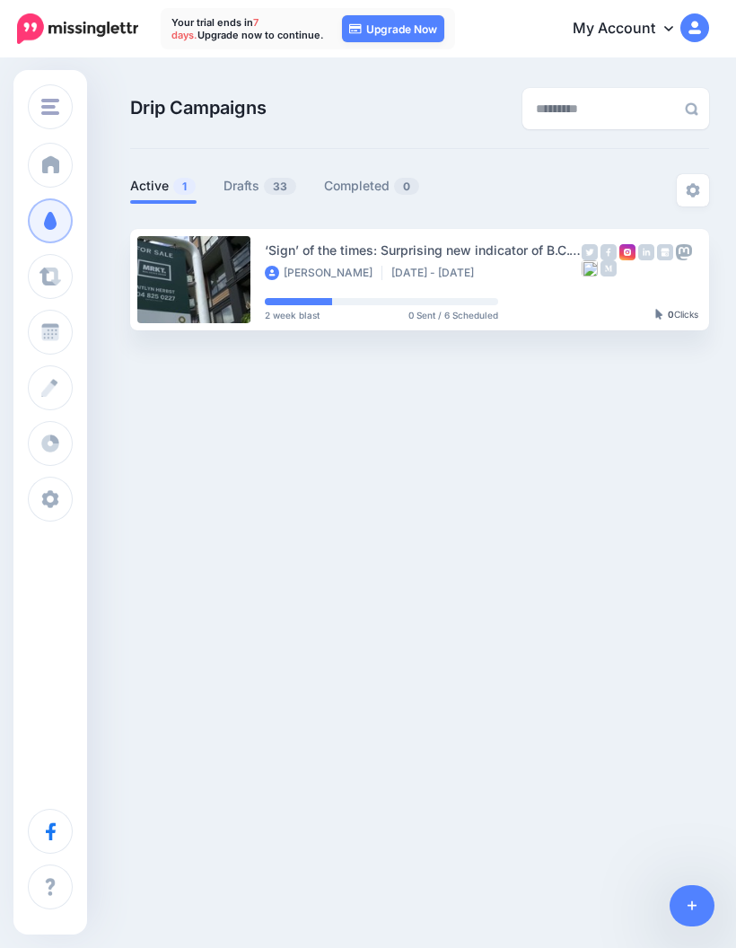
click at [249, 195] on link "Drafts 33" at bounding box center [261, 186] width 74 height 22
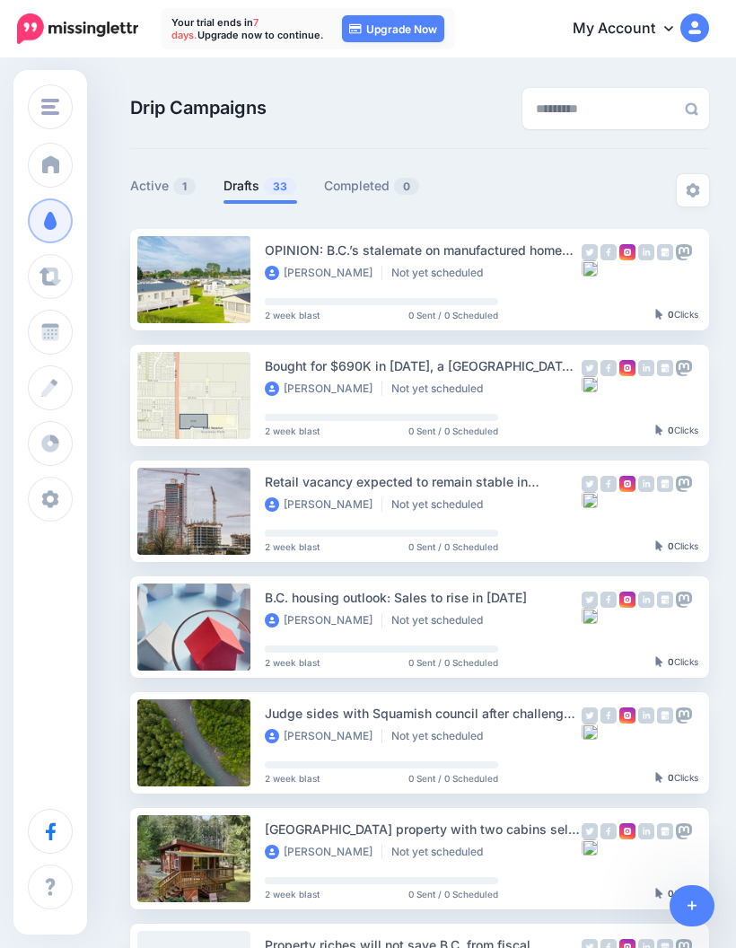
click at [693, 189] on img at bounding box center [693, 190] width 14 height 14
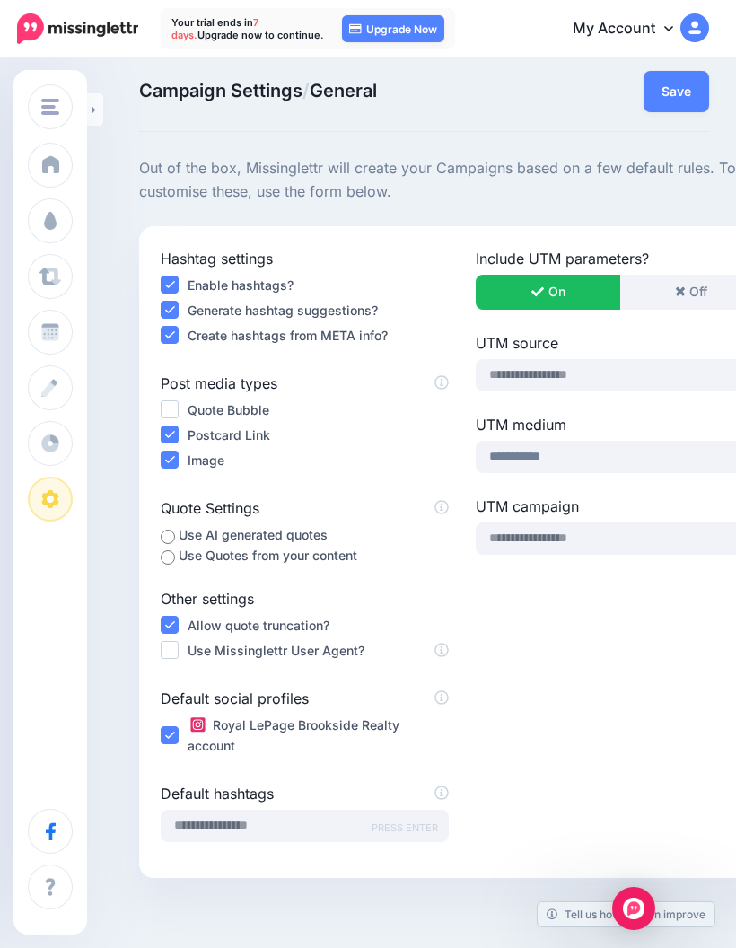
scroll to position [107, 0]
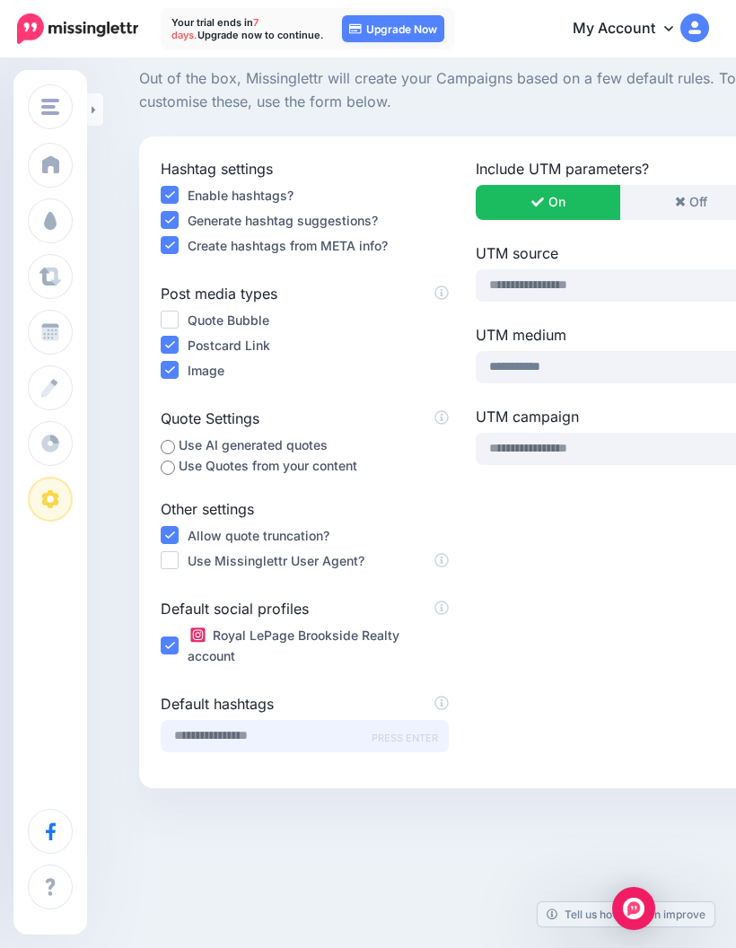
click at [276, 732] on input "text" at bounding box center [305, 736] width 288 height 32
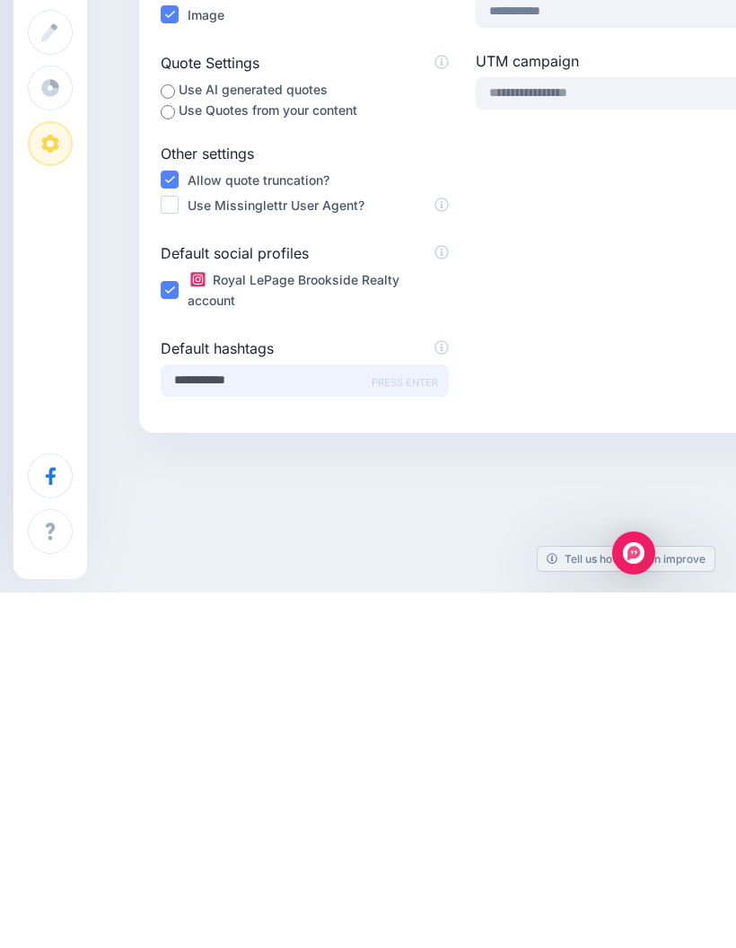
type input "**********"
click at [642, 368] on div "Include UTM parameters? On Off UTM source" at bounding box center [619, 462] width 315 height 609
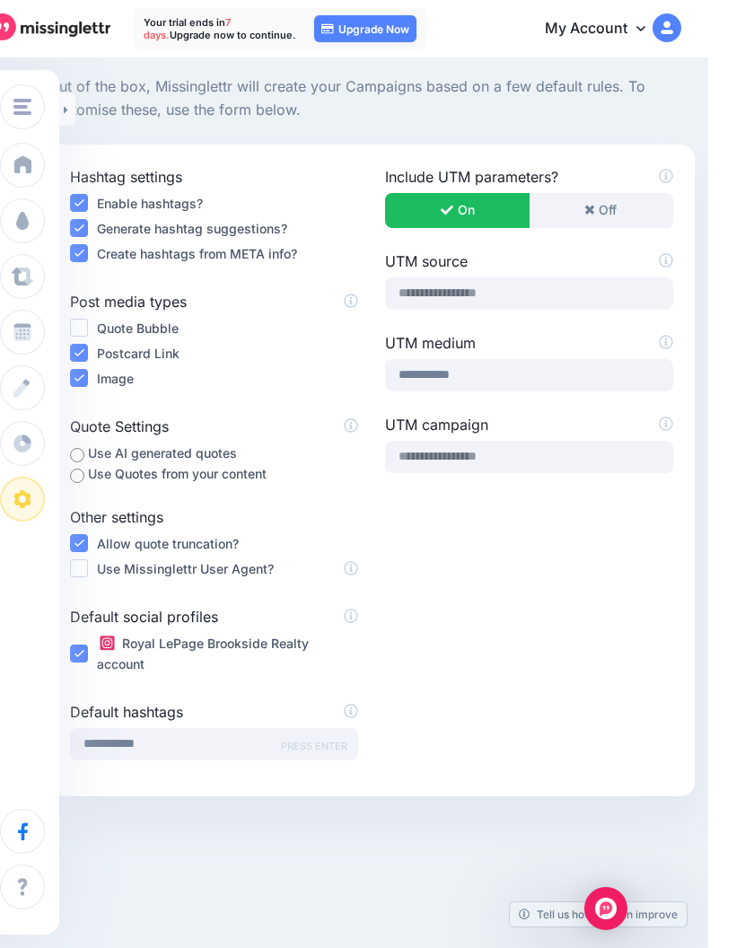
scroll to position [107, 63]
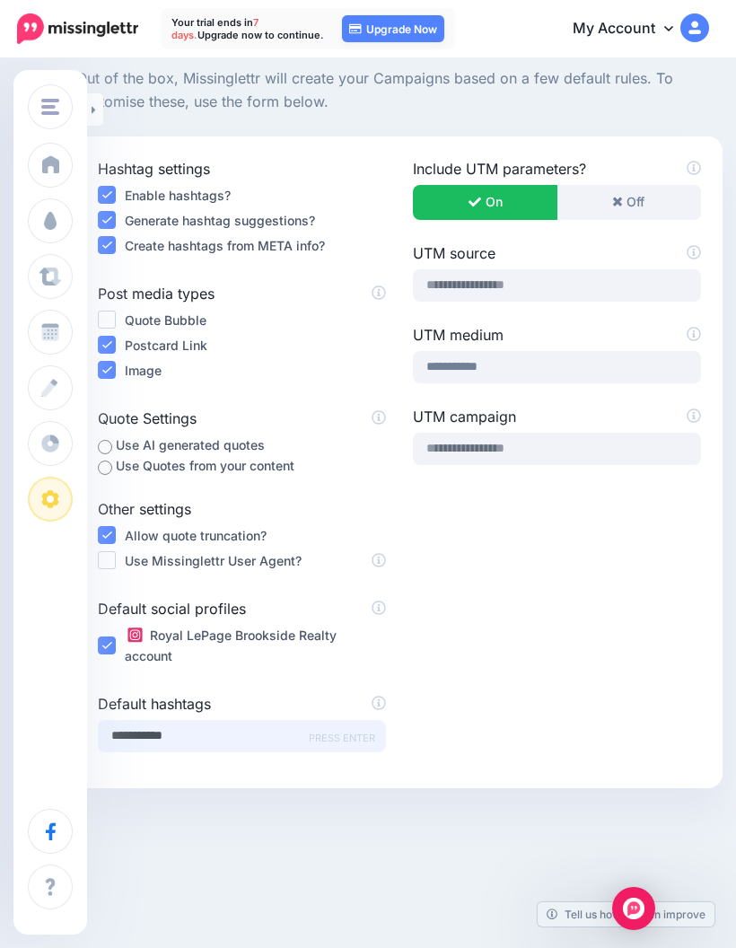
click at [326, 724] on input "**********" at bounding box center [242, 736] width 288 height 32
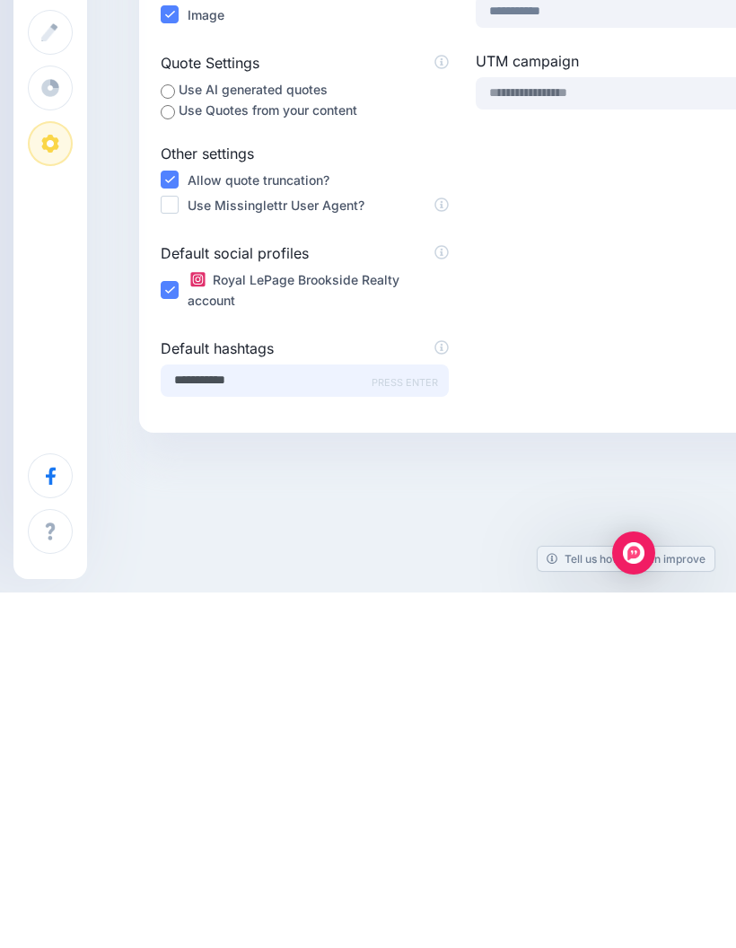
click at [399, 720] on input "**********" at bounding box center [305, 736] width 288 height 32
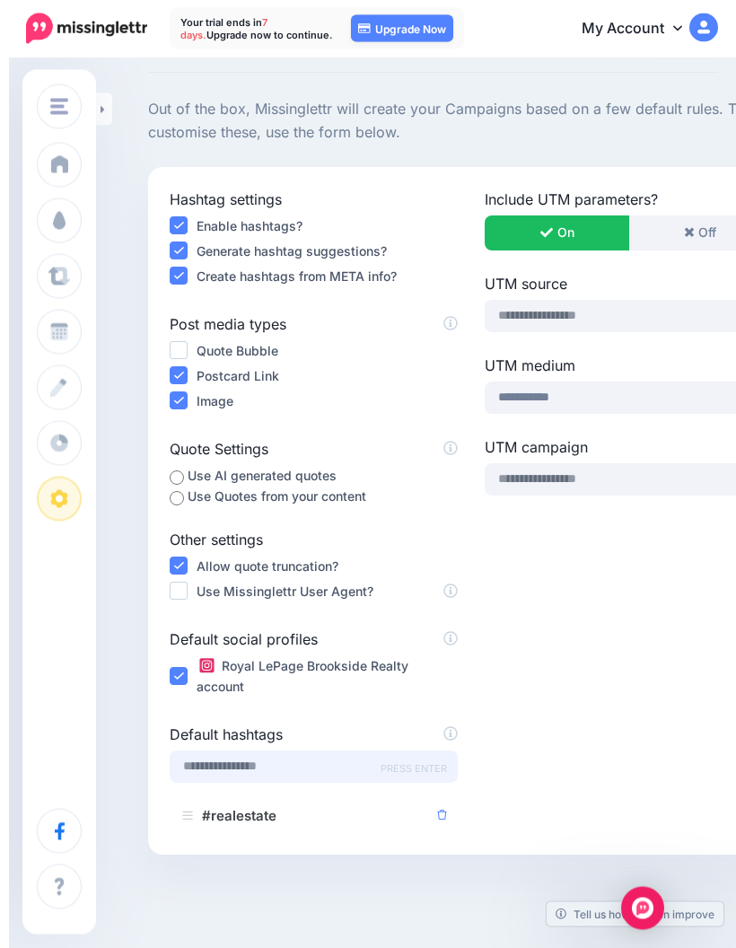
scroll to position [0, 0]
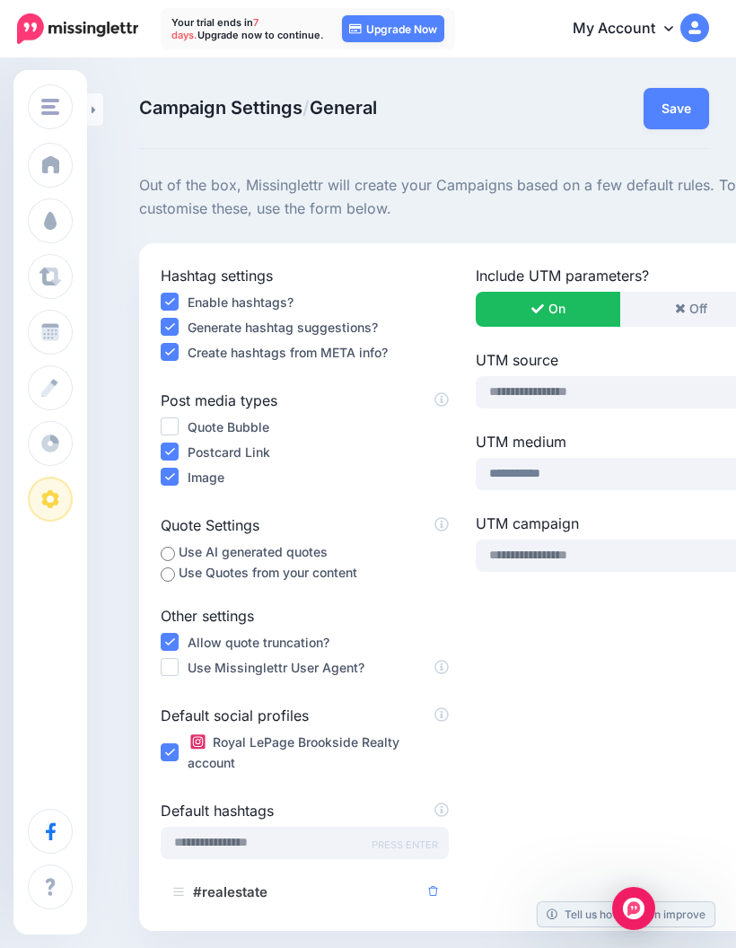
click at [684, 115] on button "Save" at bounding box center [677, 108] width 66 height 41
click at [54, 219] on span at bounding box center [50, 221] width 23 height 18
click at [102, 218] on span "Campaigns" at bounding box center [106, 220] width 70 height 15
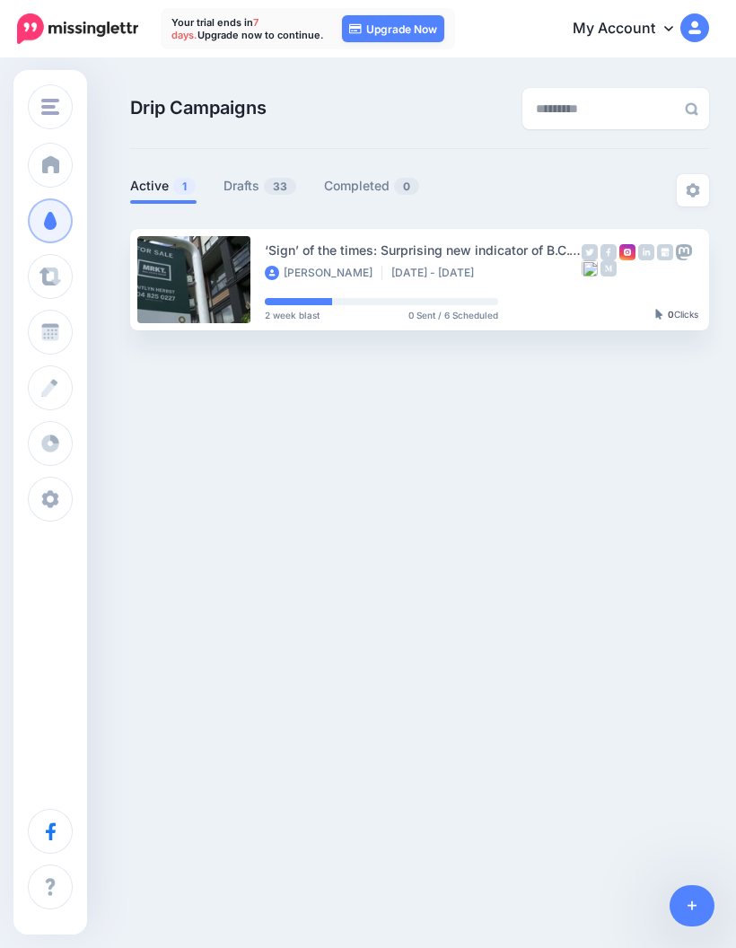
click at [266, 194] on link "Drafts 33" at bounding box center [261, 186] width 74 height 22
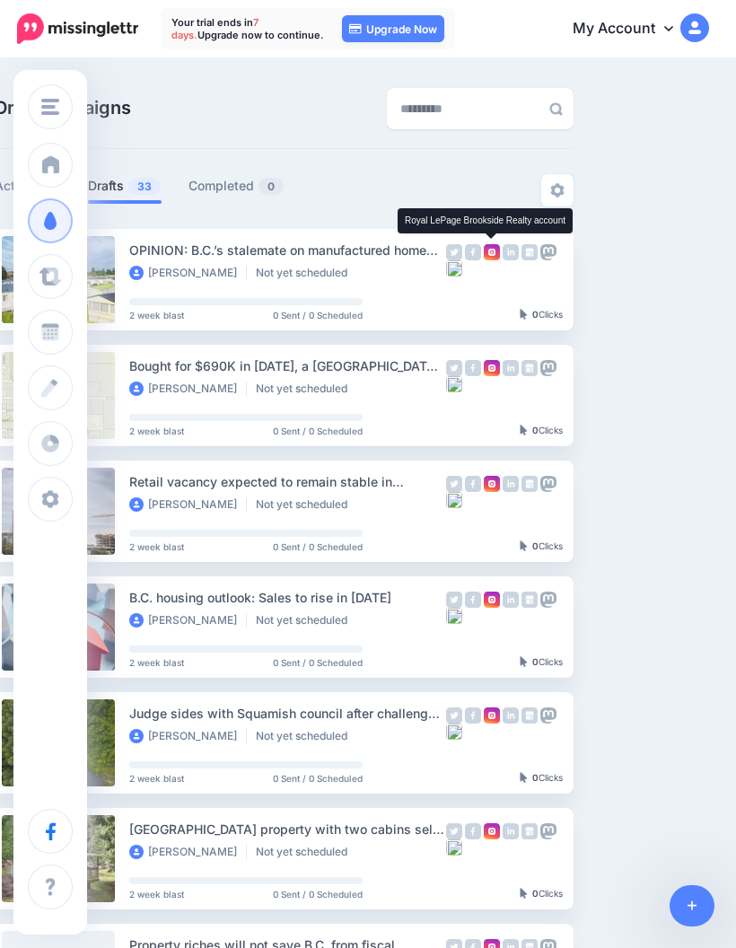
scroll to position [0, 141]
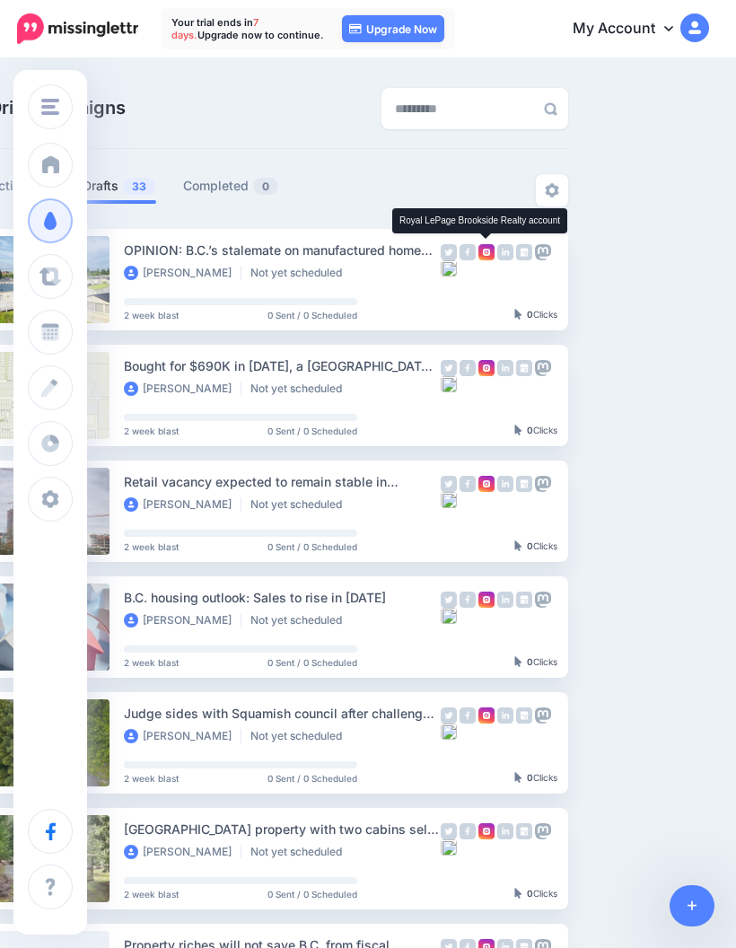
click at [644, 282] on link "Setup Campaign" at bounding box center [642, 280] width 122 height 32
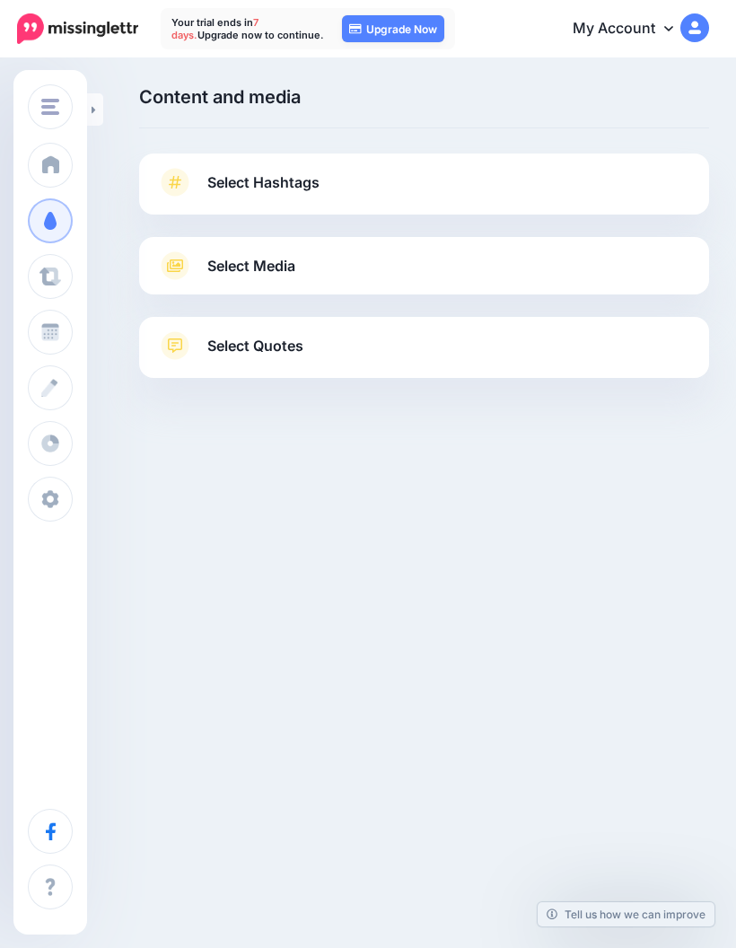
click at [651, 340] on link "Select Quotes" at bounding box center [424, 354] width 534 height 47
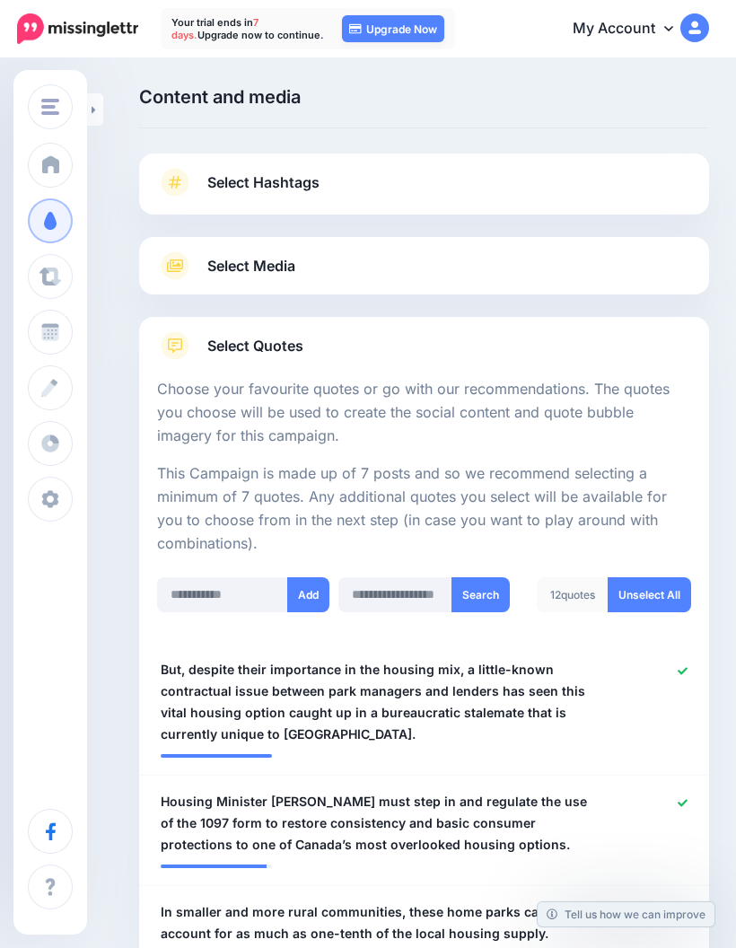
click at [55, 211] on link "Campaigns" at bounding box center [50, 220] width 45 height 45
click at [60, 212] on span at bounding box center [50, 221] width 23 height 18
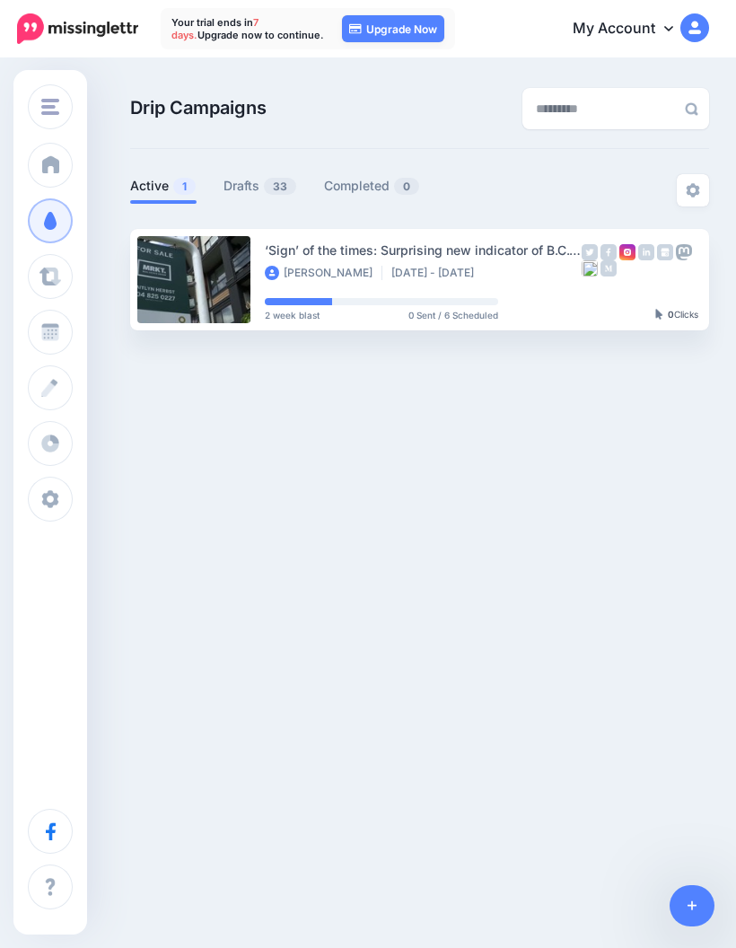
click at [258, 181] on link "Drafts 33" at bounding box center [261, 186] width 74 height 22
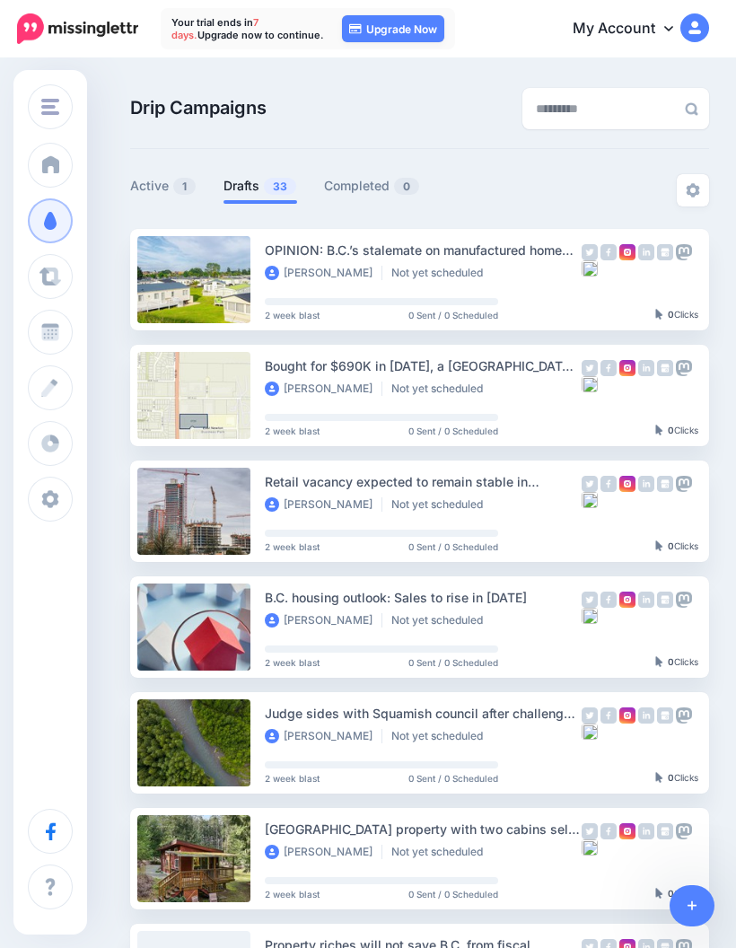
click at [111, 288] on ins at bounding box center [112, 280] width 18 height 18
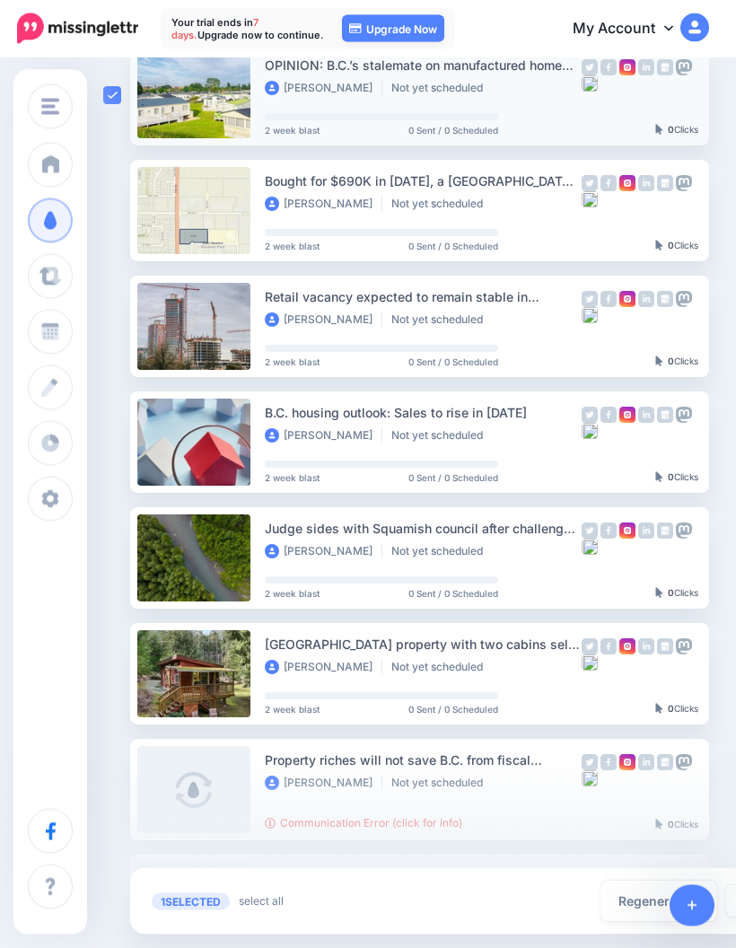
scroll to position [185, 0]
click at [698, 926] on link at bounding box center [693, 905] width 46 height 41
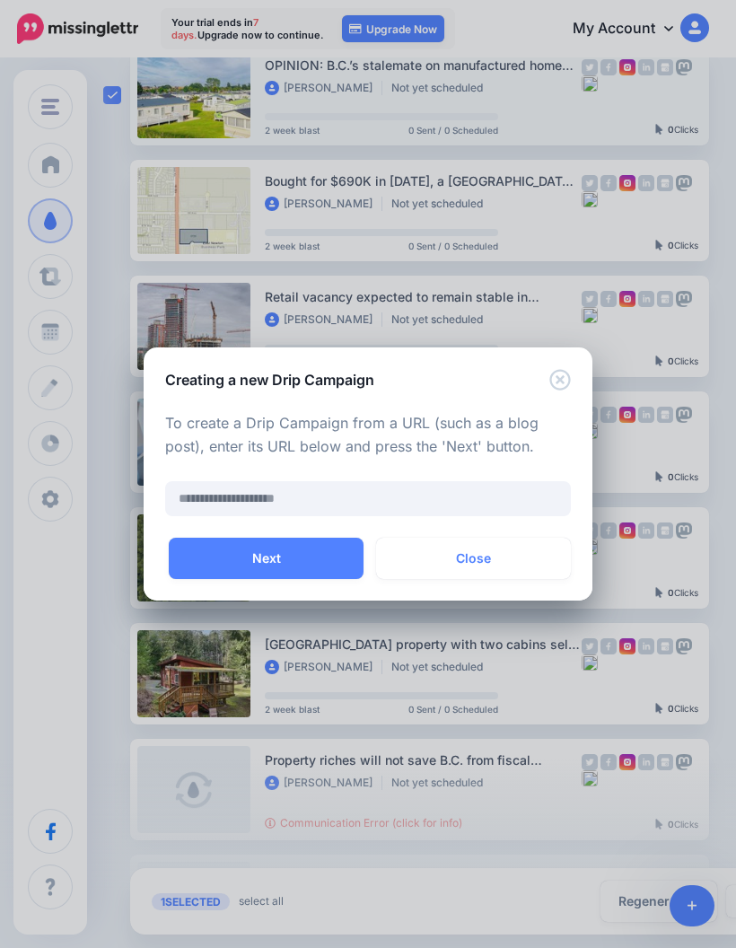
click at [567, 391] on icon "Close" at bounding box center [560, 380] width 22 height 22
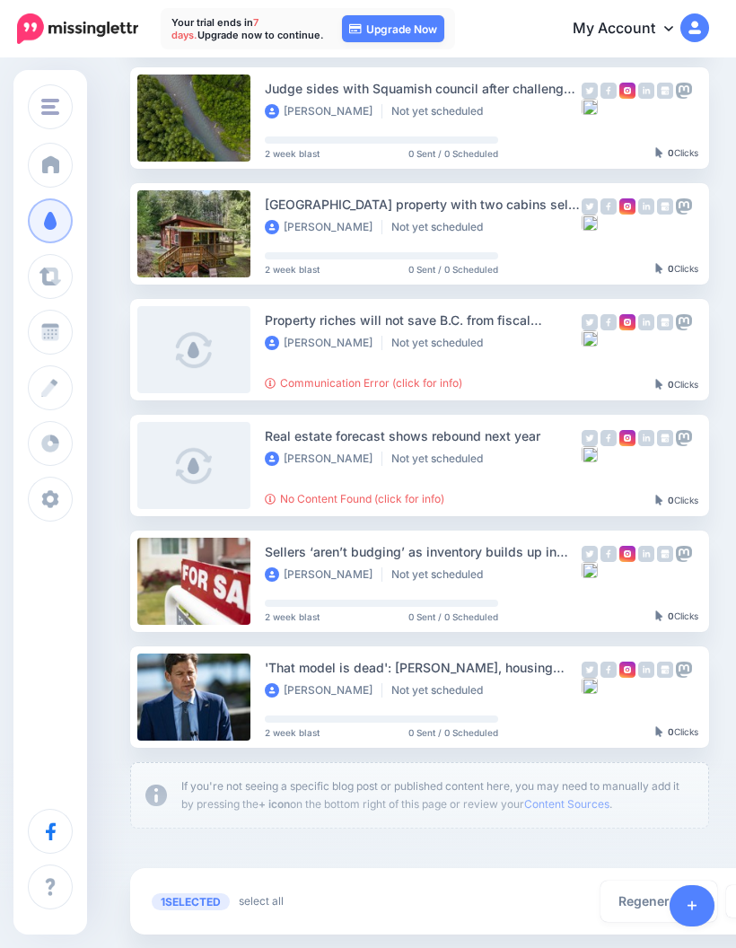
scroll to position [700, 0]
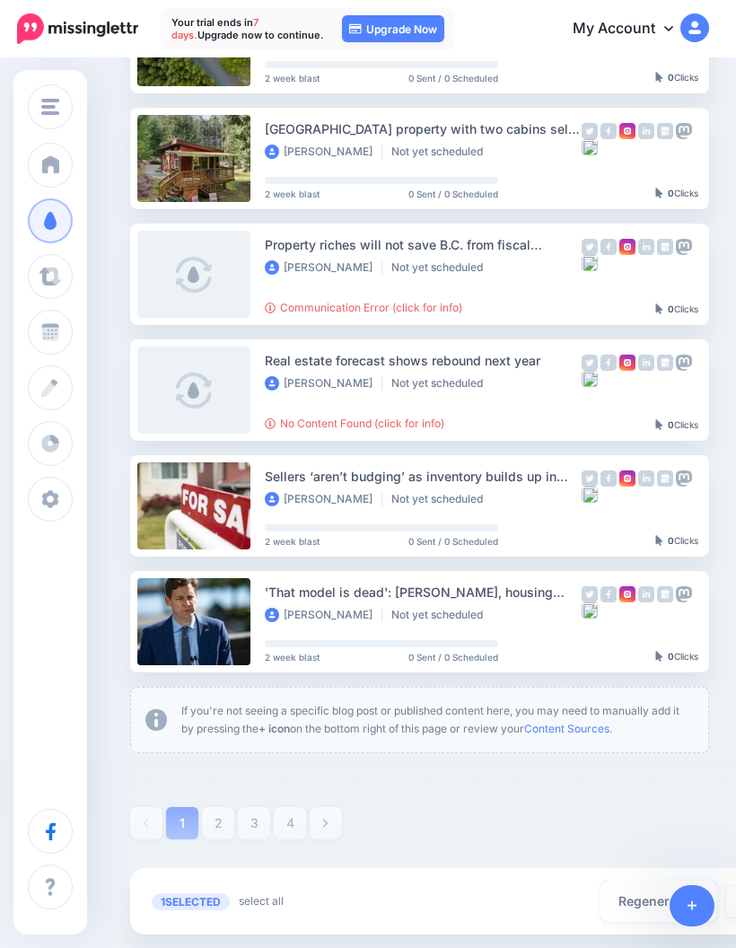
click at [624, 922] on button "Regenerate" at bounding box center [659, 901] width 117 height 41
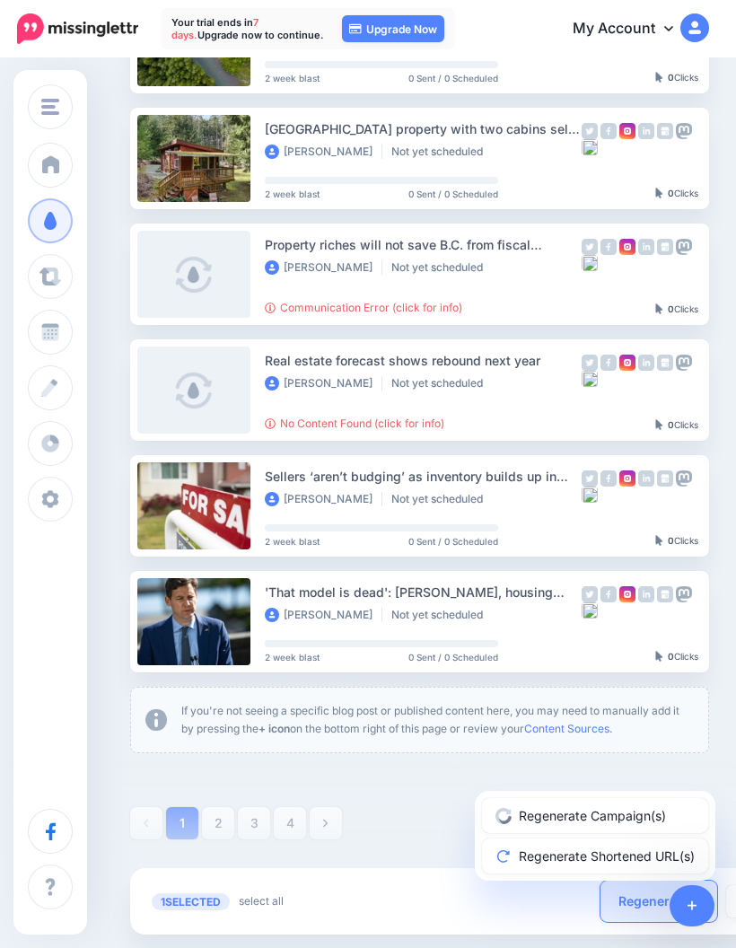
click at [626, 833] on link "Regenerate Campaign(s)" at bounding box center [595, 815] width 226 height 35
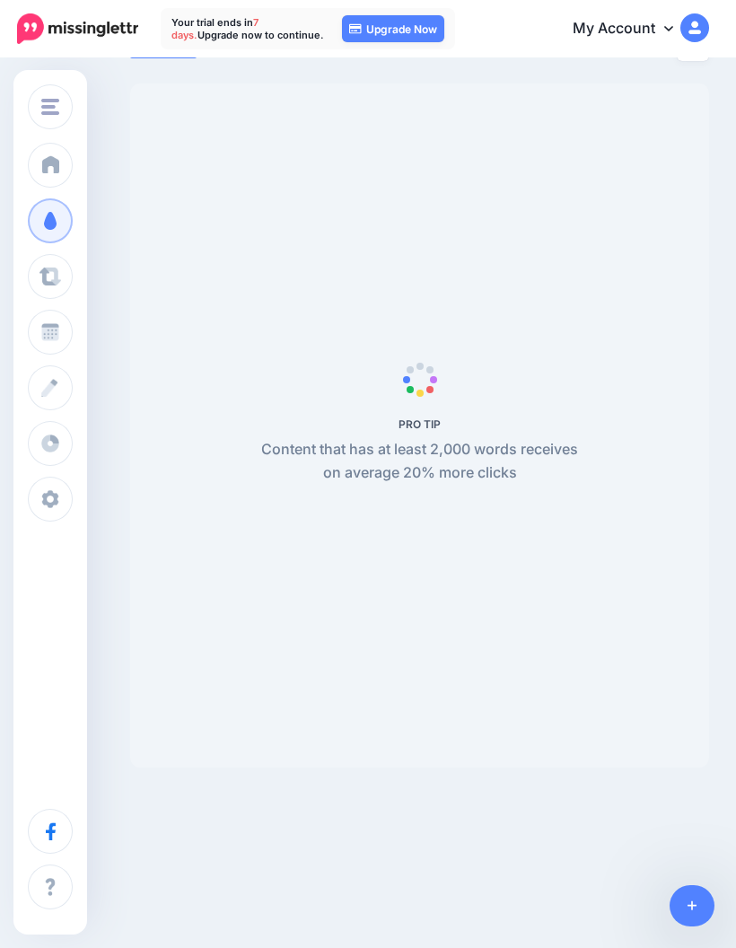
scroll to position [72, 0]
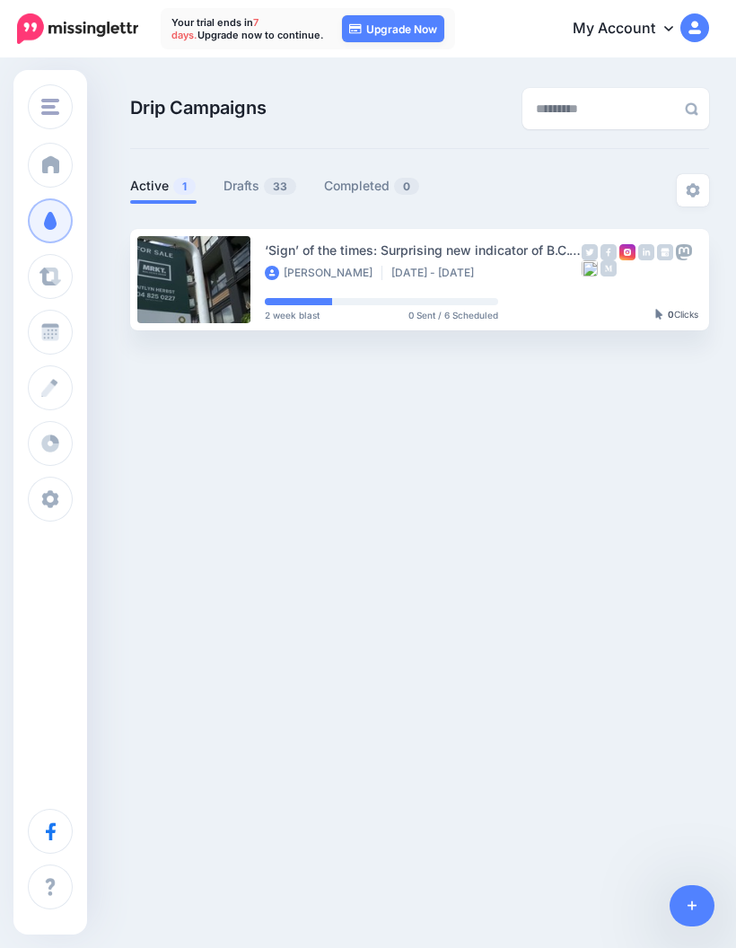
click at [52, 880] on div "Brookside Realty Brookside Realty Add Workspace Dashboard Campaigns Curate Sche…" at bounding box center [50, 502] width 74 height 864
click at [73, 864] on link "Help Center" at bounding box center [50, 886] width 45 height 45
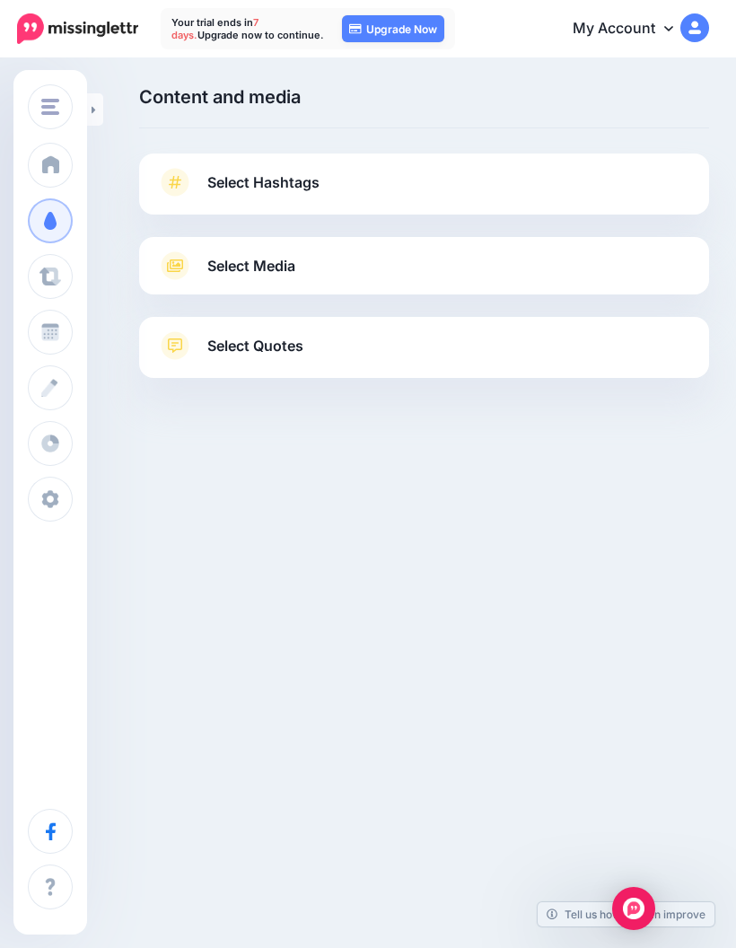
click at [182, 184] on icon at bounding box center [174, 182] width 25 height 29
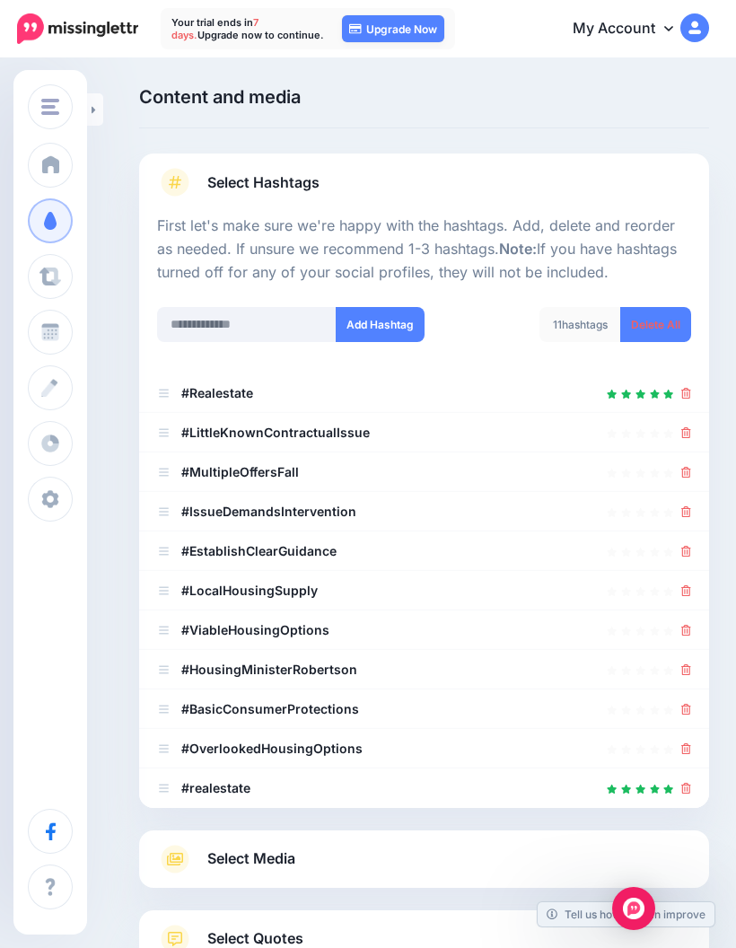
click at [169, 173] on icon at bounding box center [174, 182] width 25 height 29
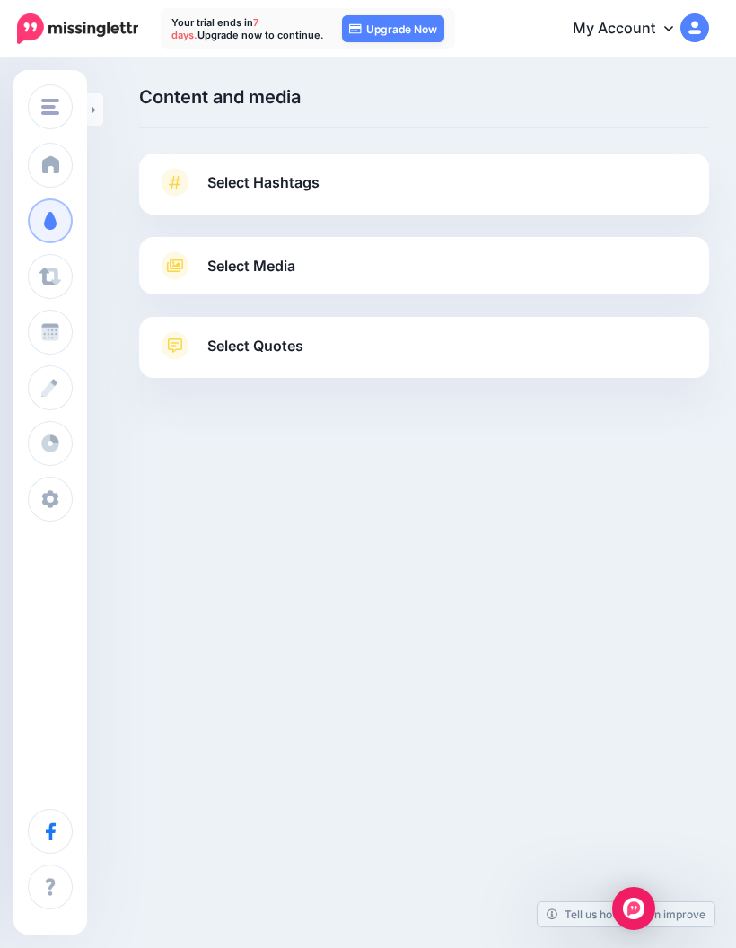
scroll to position [49, 0]
click at [181, 237] on div "Select Media Next, let's make sure we have the best media for this campaign. De…" at bounding box center [424, 265] width 570 height 57
click at [182, 251] on icon at bounding box center [175, 265] width 32 height 29
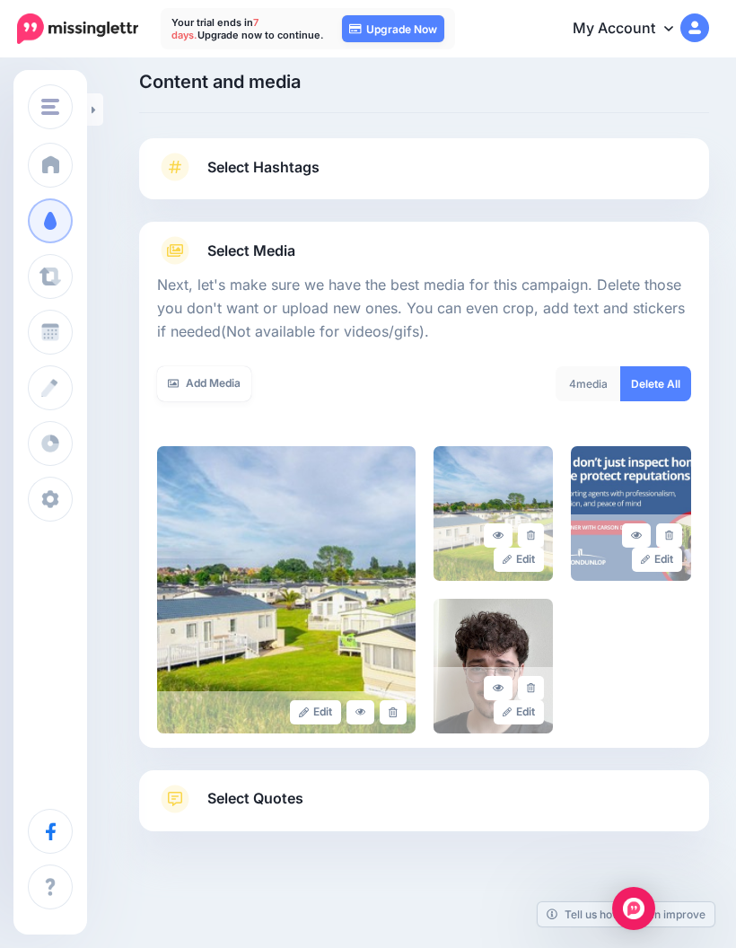
click at [178, 236] on icon at bounding box center [175, 250] width 32 height 29
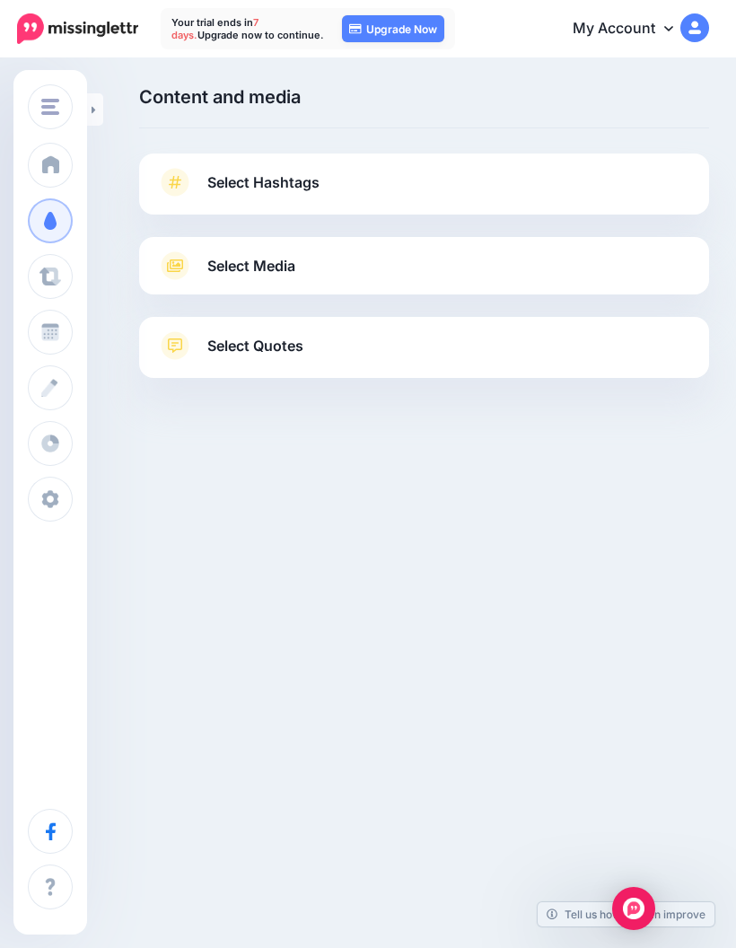
click at [187, 331] on icon at bounding box center [175, 345] width 29 height 29
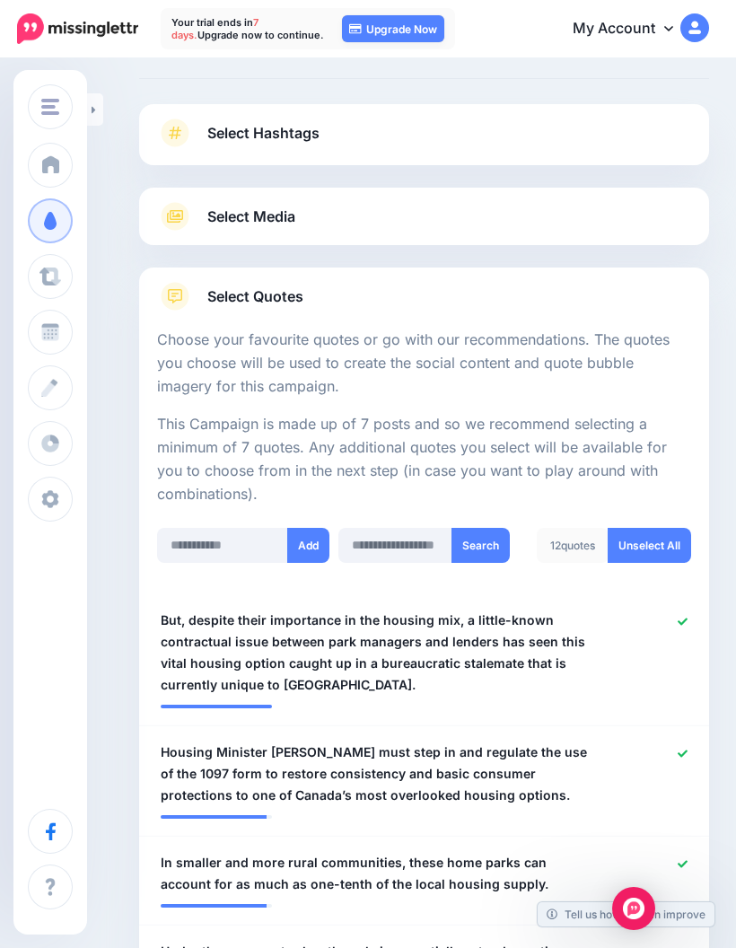
click at [177, 310] on icon at bounding box center [175, 296] width 29 height 29
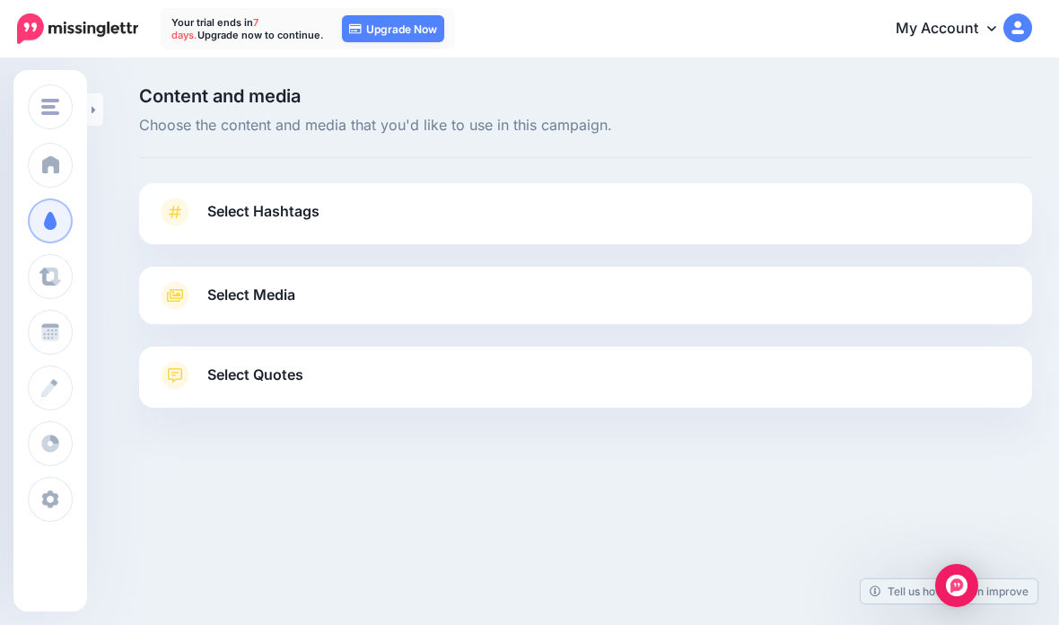
scroll to position [0, 0]
click at [62, 506] on link "Settings" at bounding box center [50, 499] width 45 height 45
